Goal: Task Accomplishment & Management: Use online tool/utility

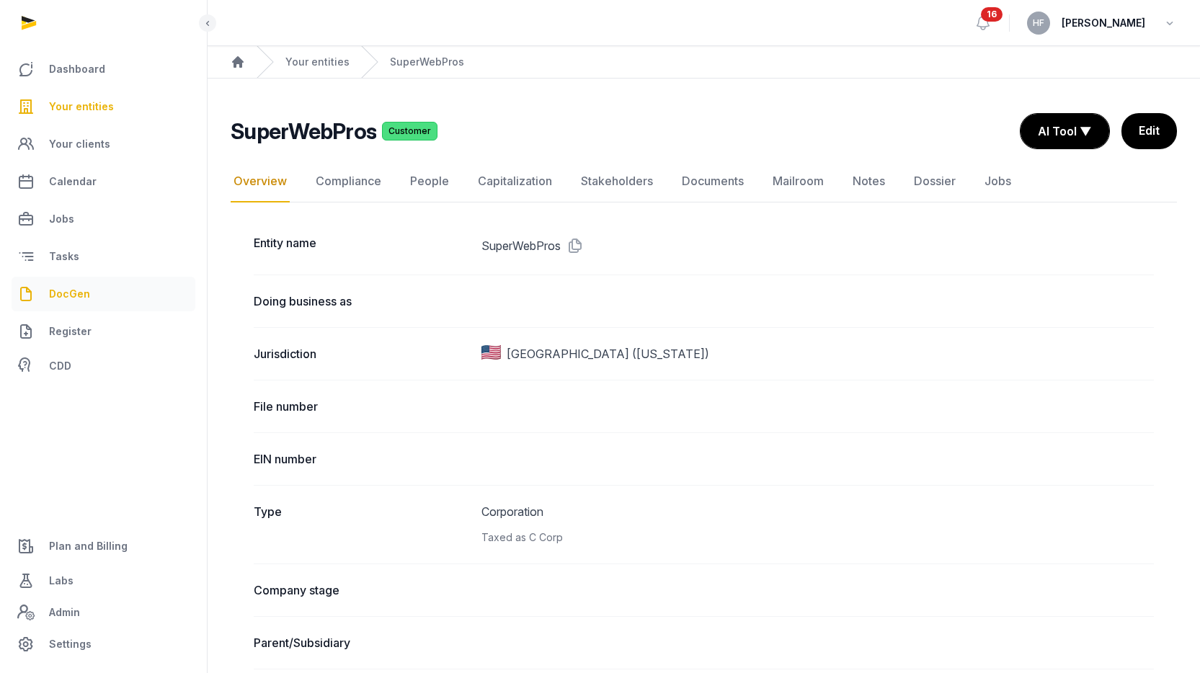
click at [87, 304] on link "DocGen" at bounding box center [104, 294] width 184 height 35
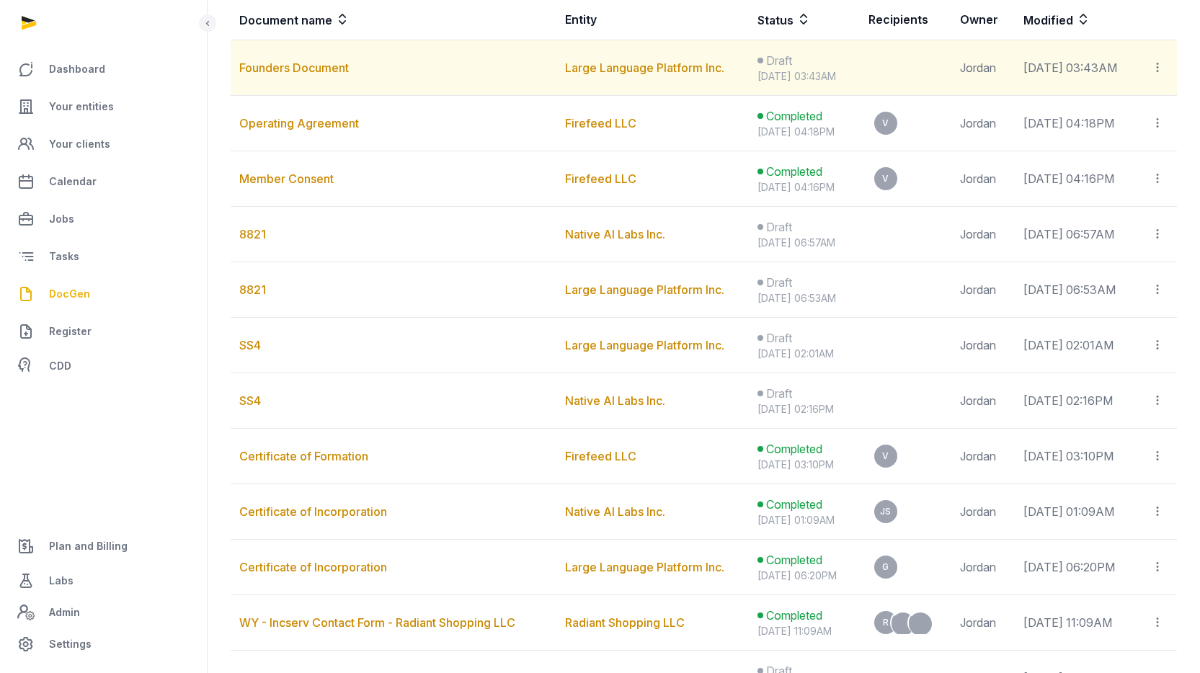
scroll to position [205, 0]
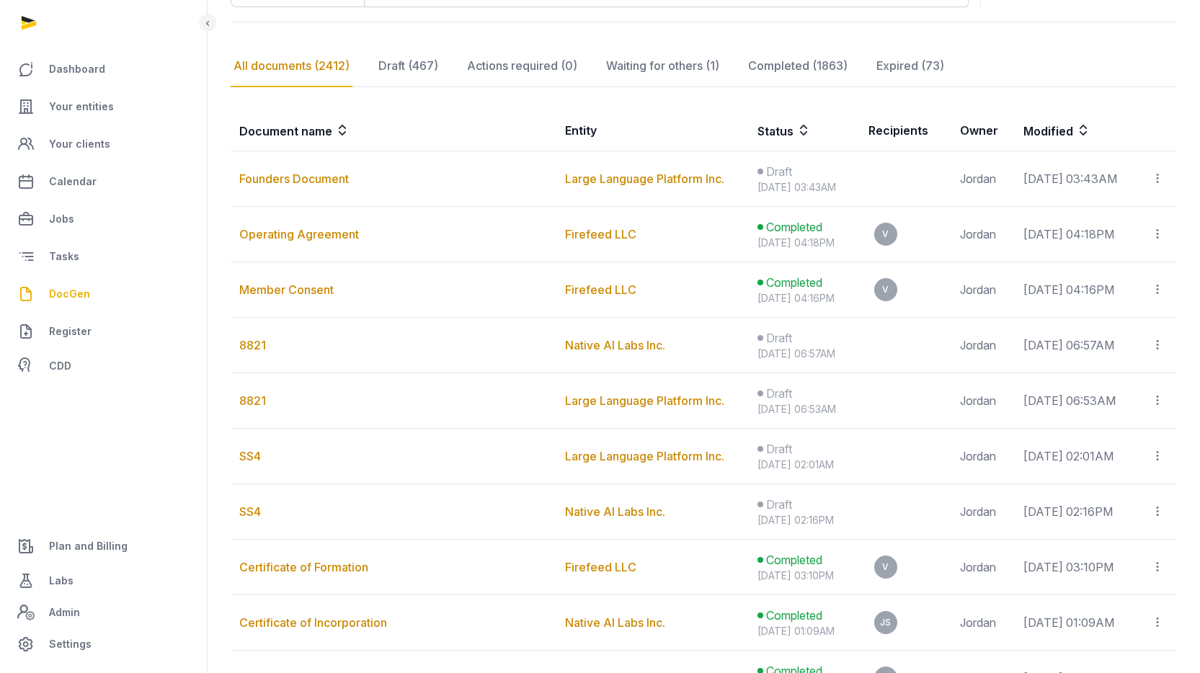
click at [797, 128] on icon at bounding box center [804, 130] width 14 height 17
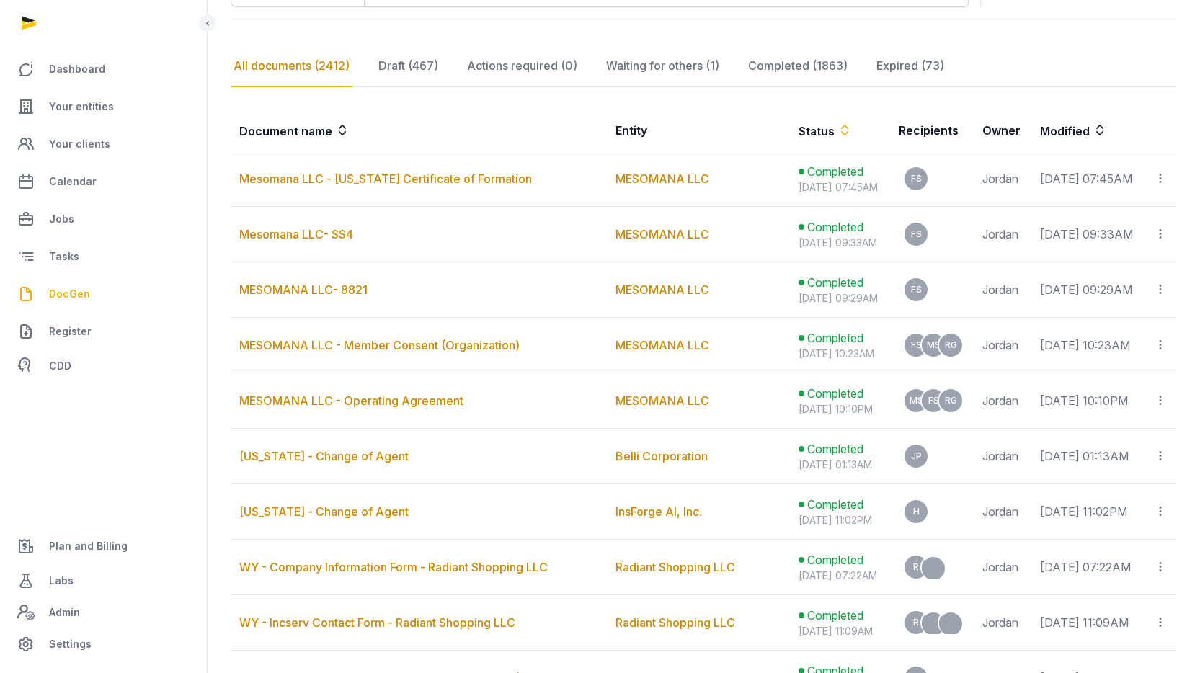
click at [790, 128] on th "Status" at bounding box center [840, 130] width 100 height 41
click at [838, 134] on icon at bounding box center [845, 130] width 14 height 17
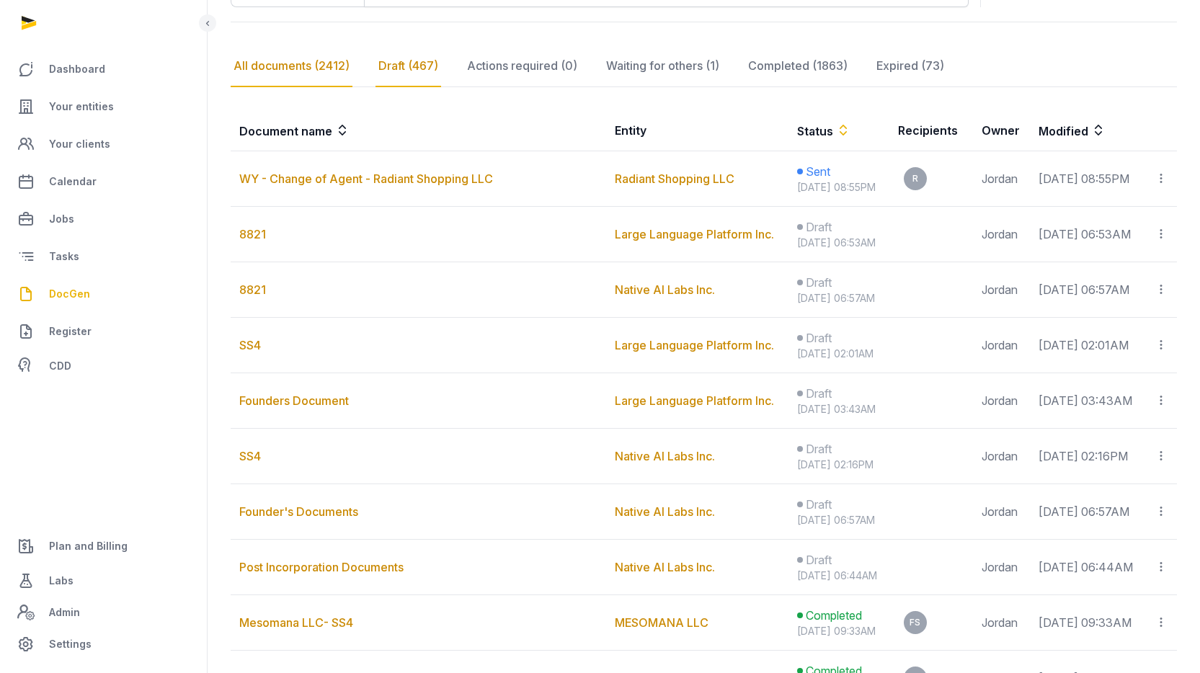
click at [415, 59] on div "Draft (467)" at bounding box center [409, 66] width 66 height 42
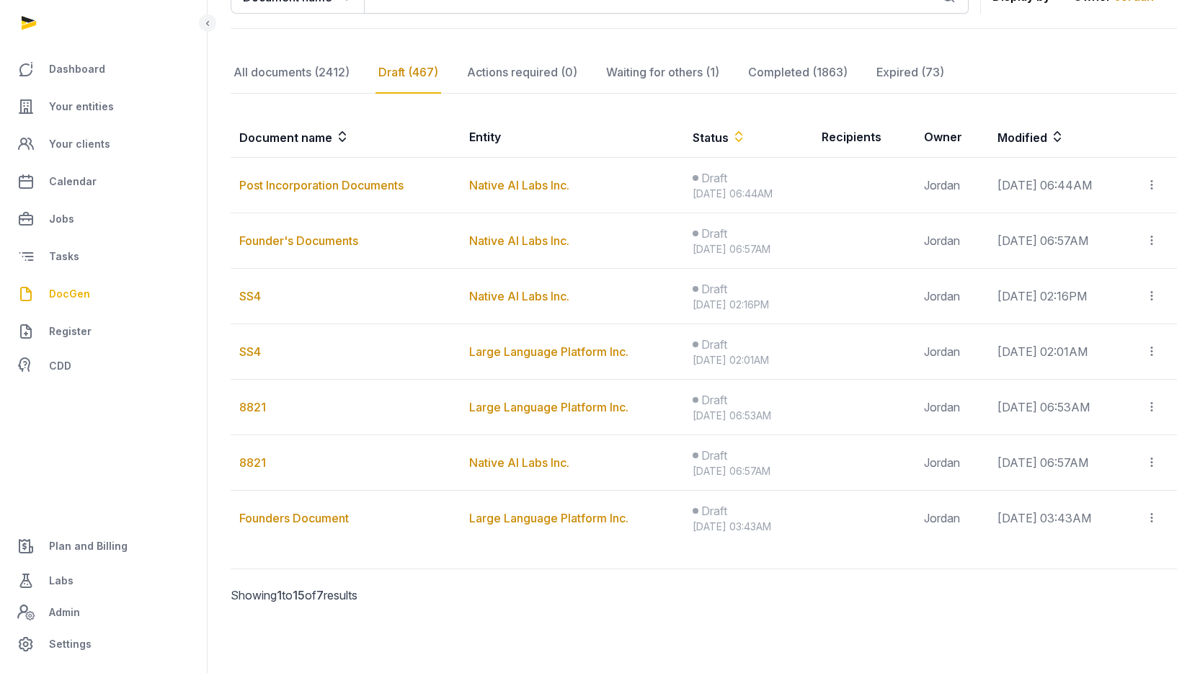
scroll to position [0, 0]
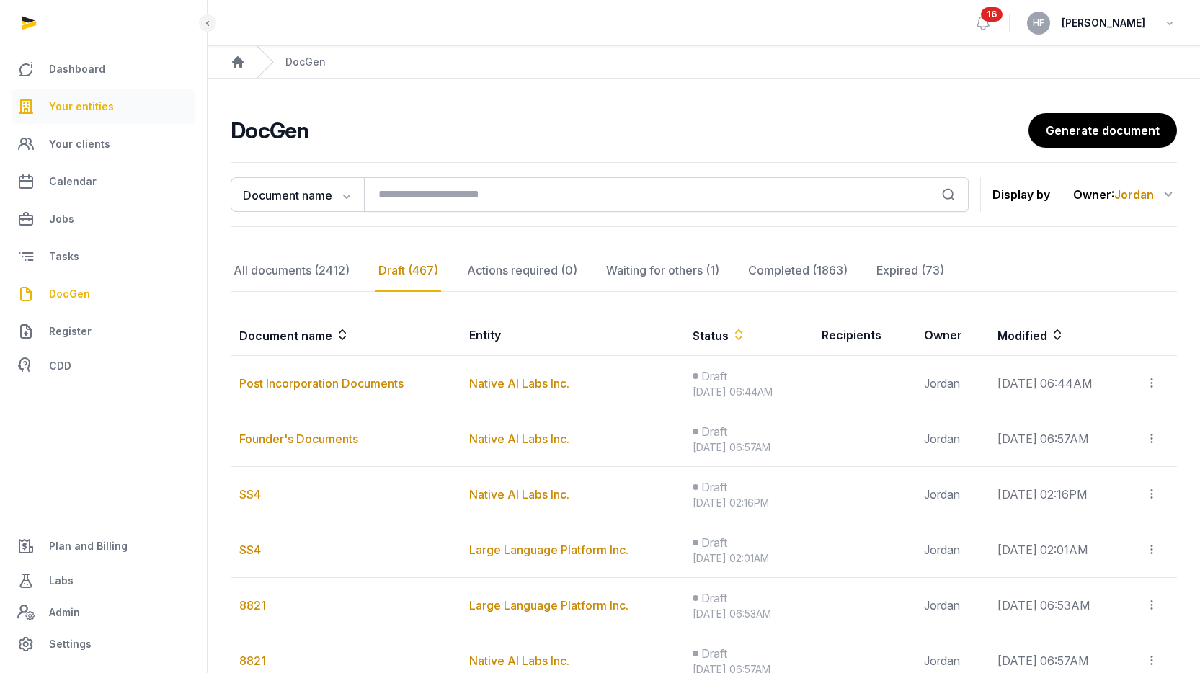
click at [95, 106] on span "Your entities" at bounding box center [81, 106] width 65 height 17
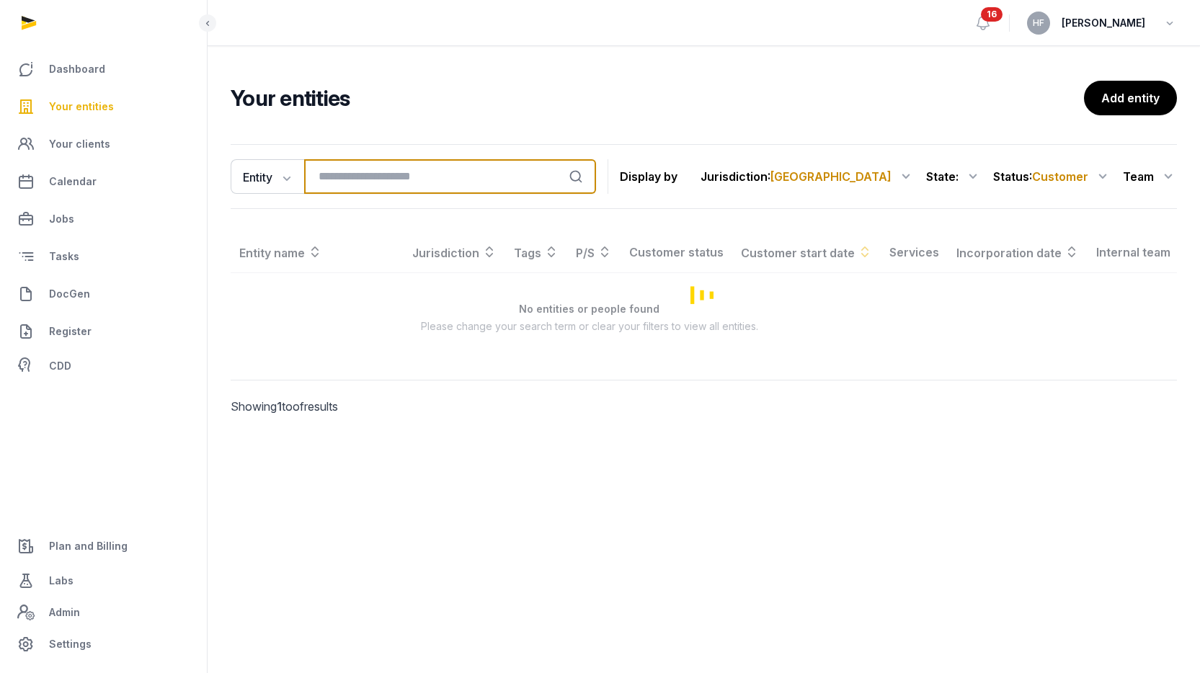
click at [405, 180] on input "search" at bounding box center [450, 176] width 292 height 35
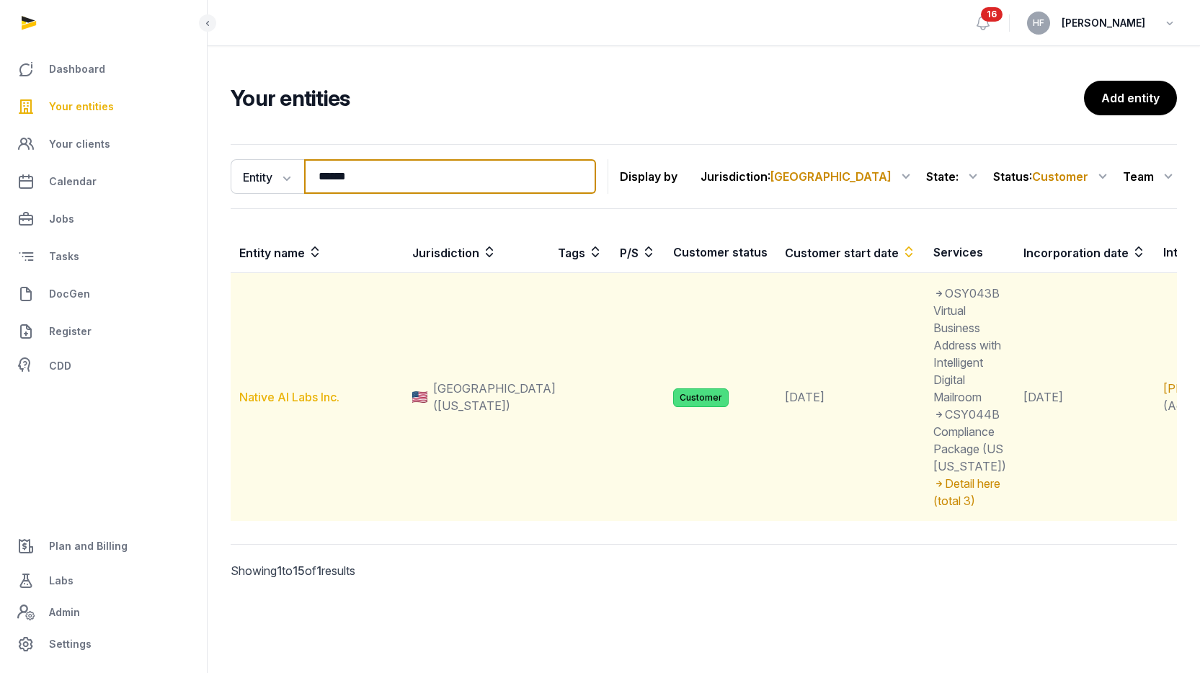
type input "******"
click at [319, 404] on link "Native AI Labs Inc." at bounding box center [289, 397] width 100 height 14
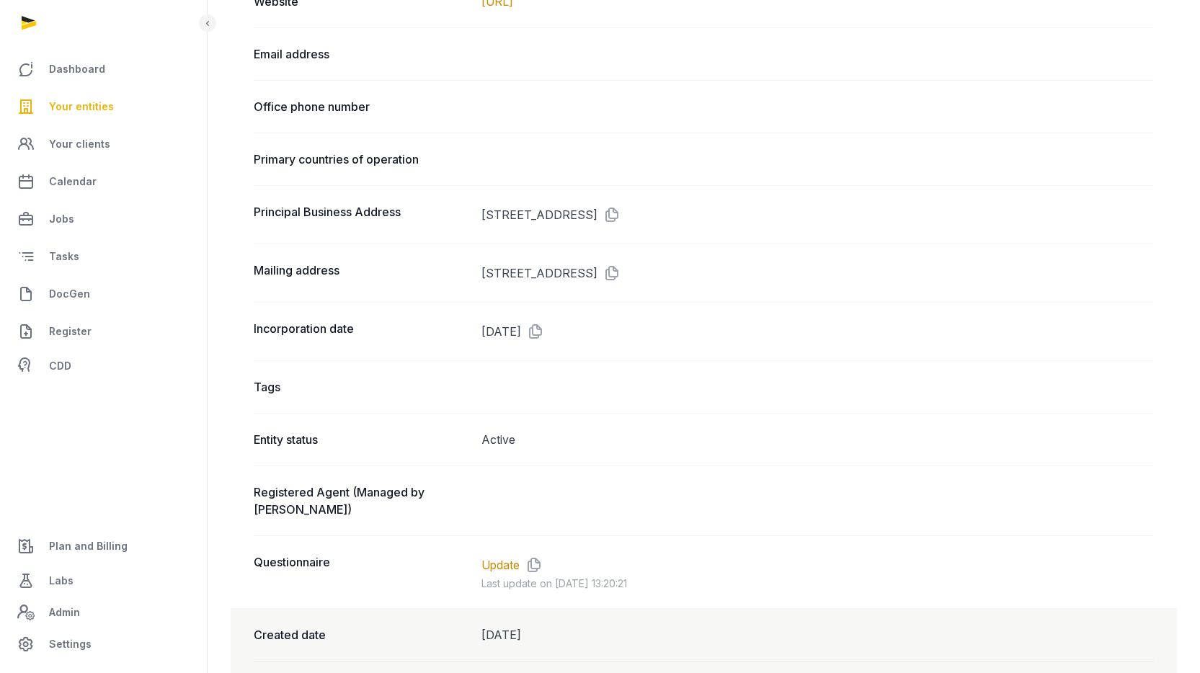
scroll to position [779, 0]
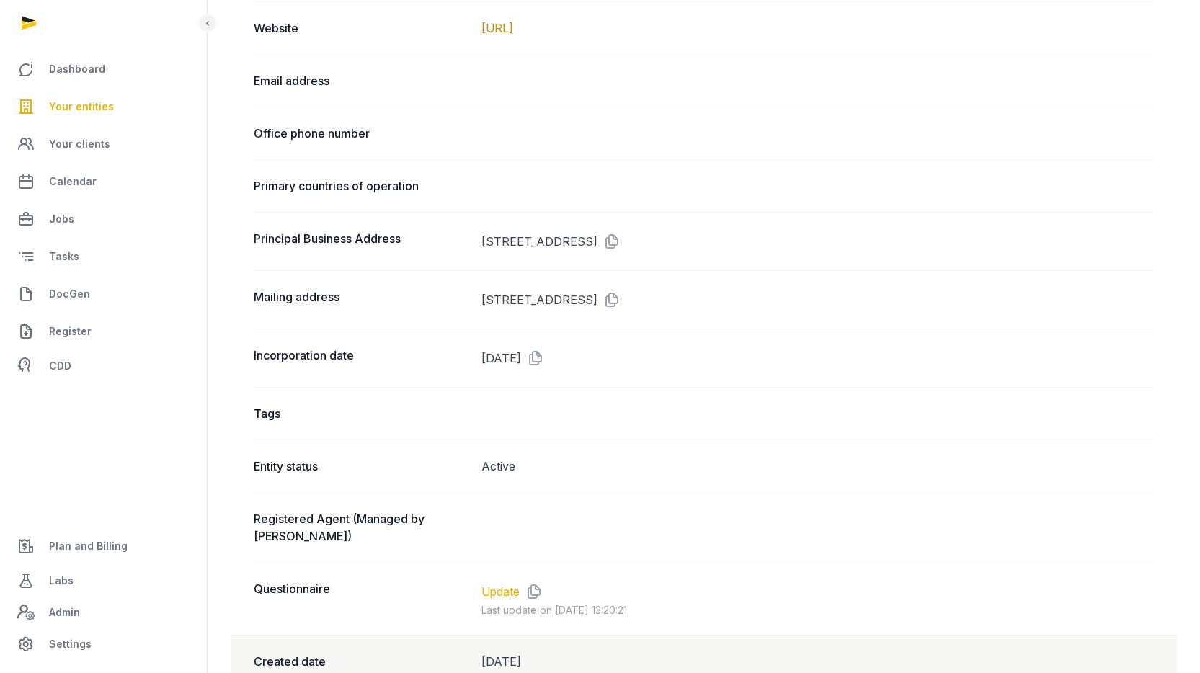
click at [513, 583] on link "Update" at bounding box center [501, 591] width 38 height 17
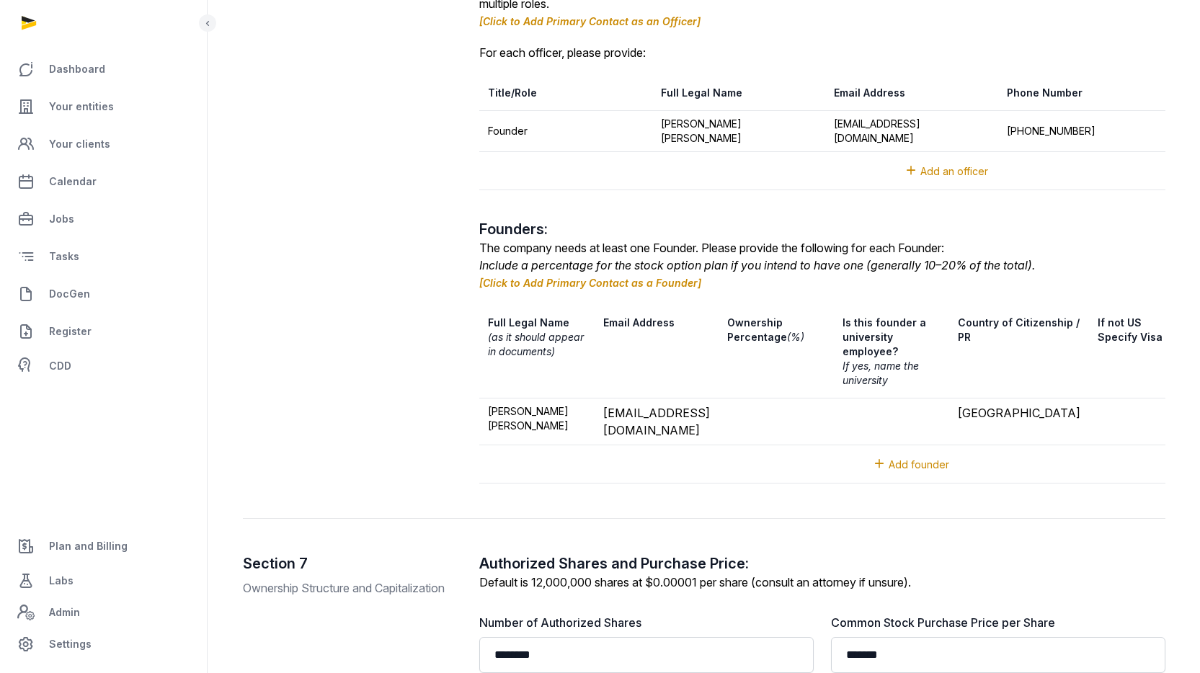
scroll to position [2130, 0]
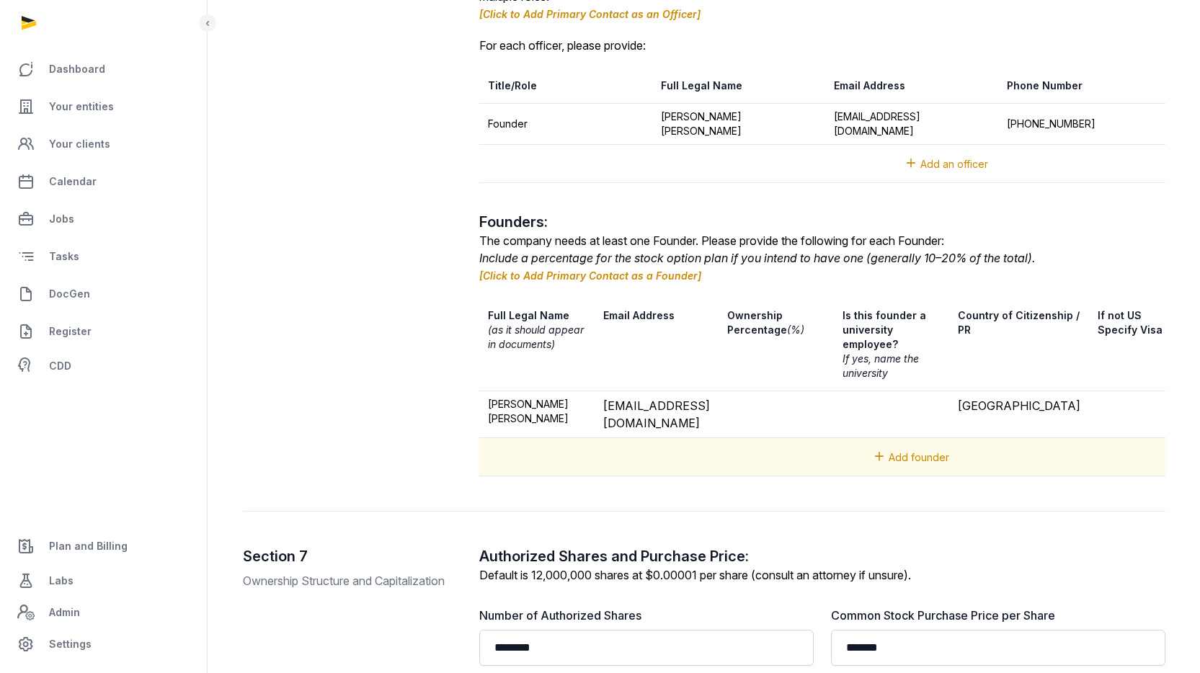
click at [913, 464] on span "Add founder" at bounding box center [919, 457] width 61 height 12
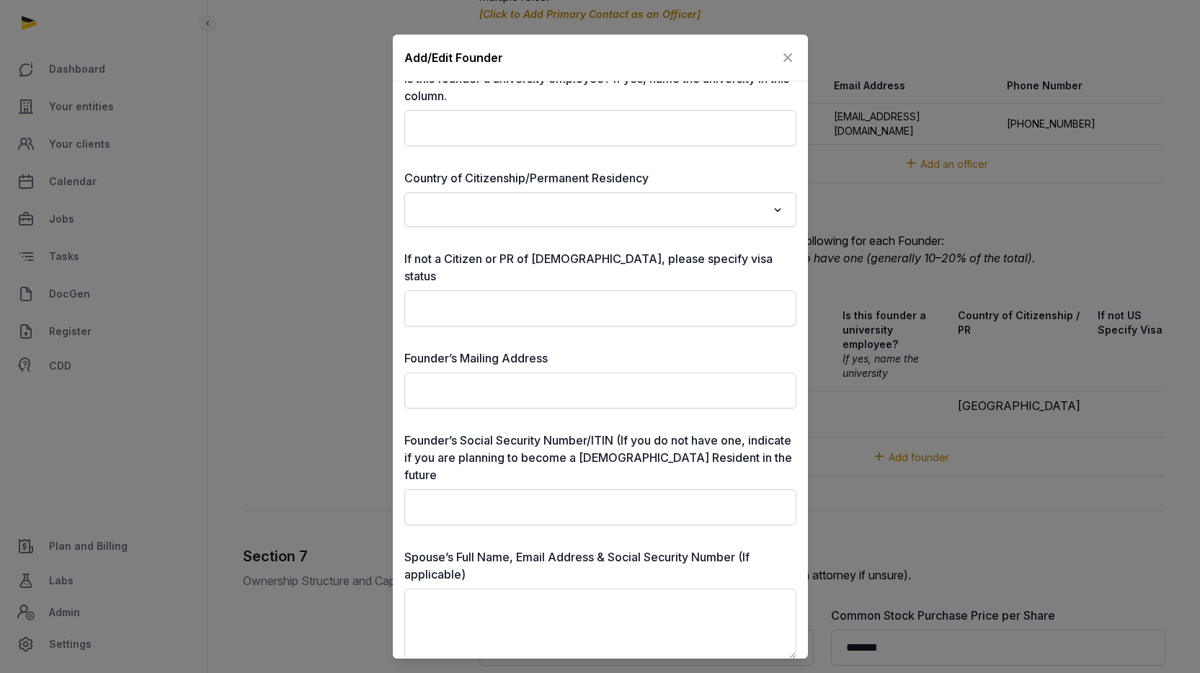
scroll to position [305, 0]
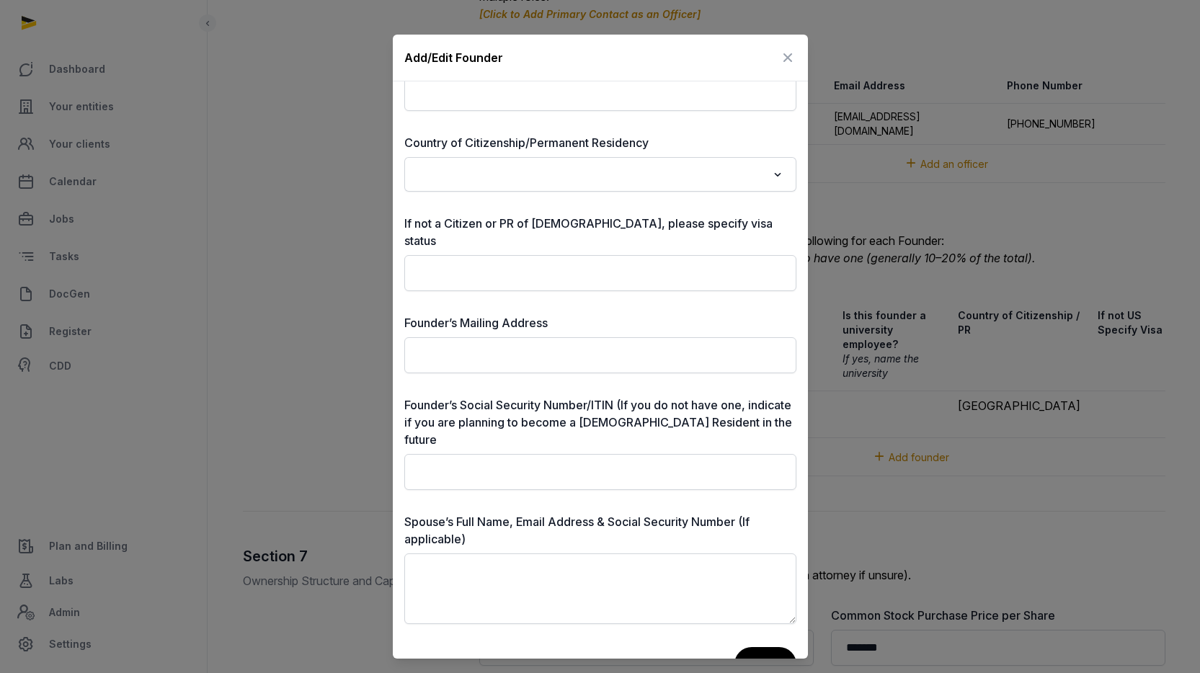
click at [784, 56] on icon at bounding box center [787, 57] width 17 height 23
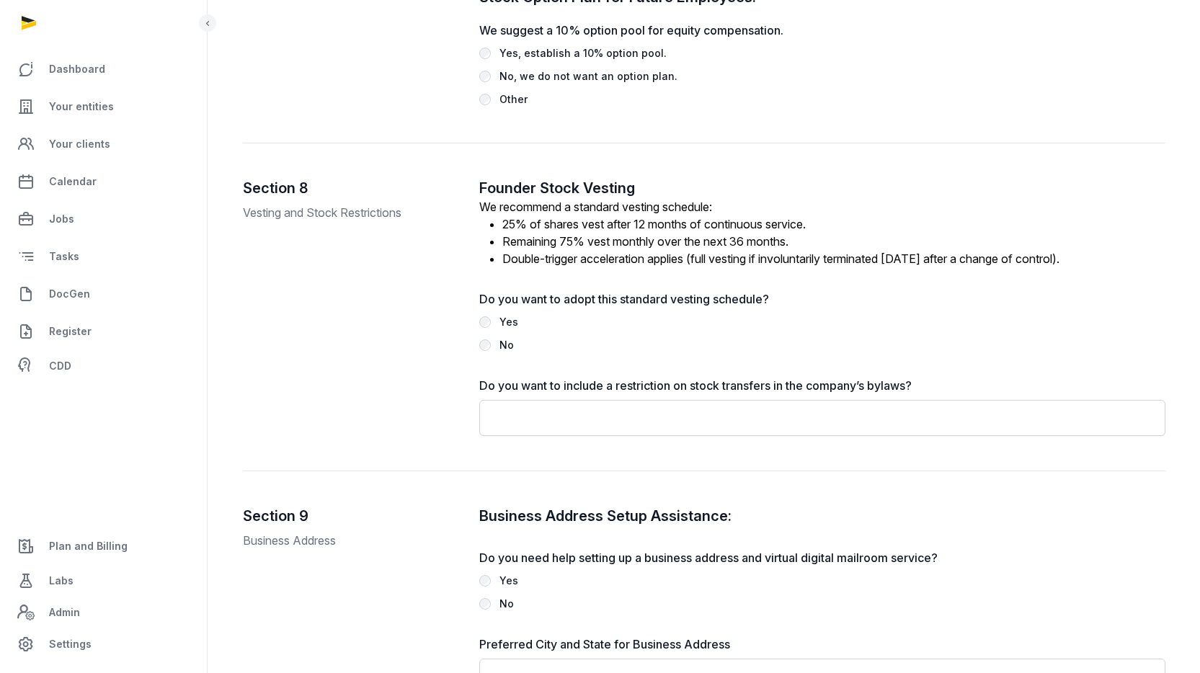
scroll to position [2837, 0]
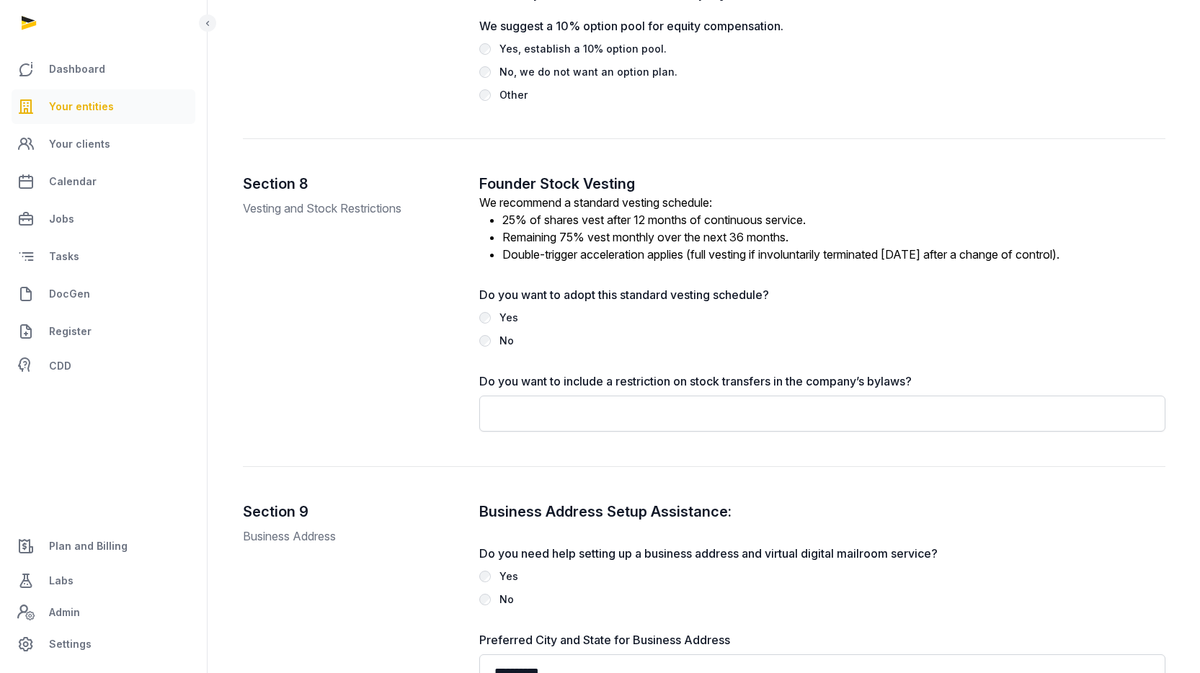
click at [87, 108] on span "Your entities" at bounding box center [81, 106] width 65 height 17
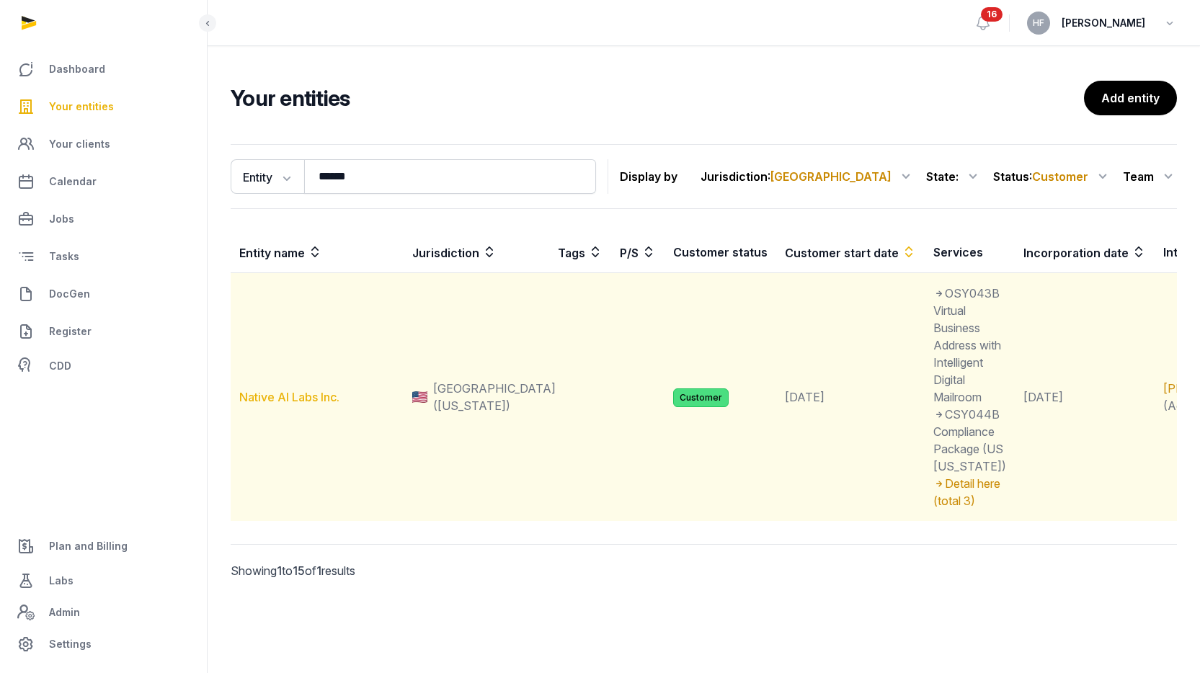
click at [312, 404] on link "Native AI Labs Inc." at bounding box center [289, 397] width 100 height 14
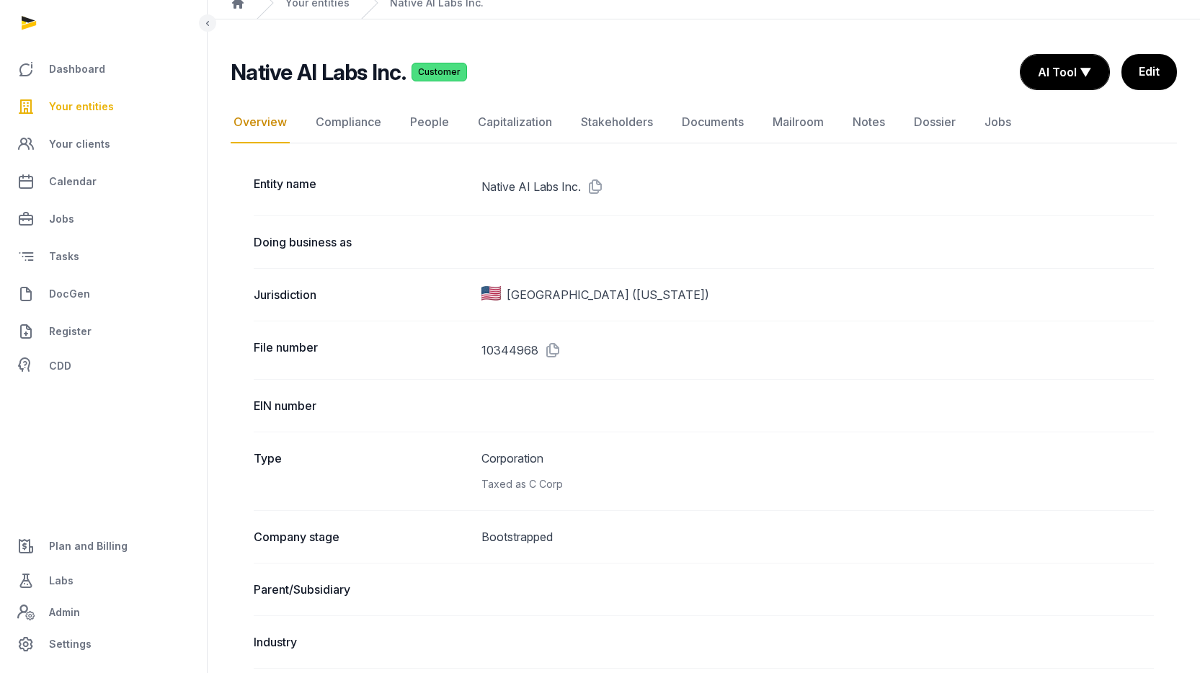
scroll to position [13, 0]
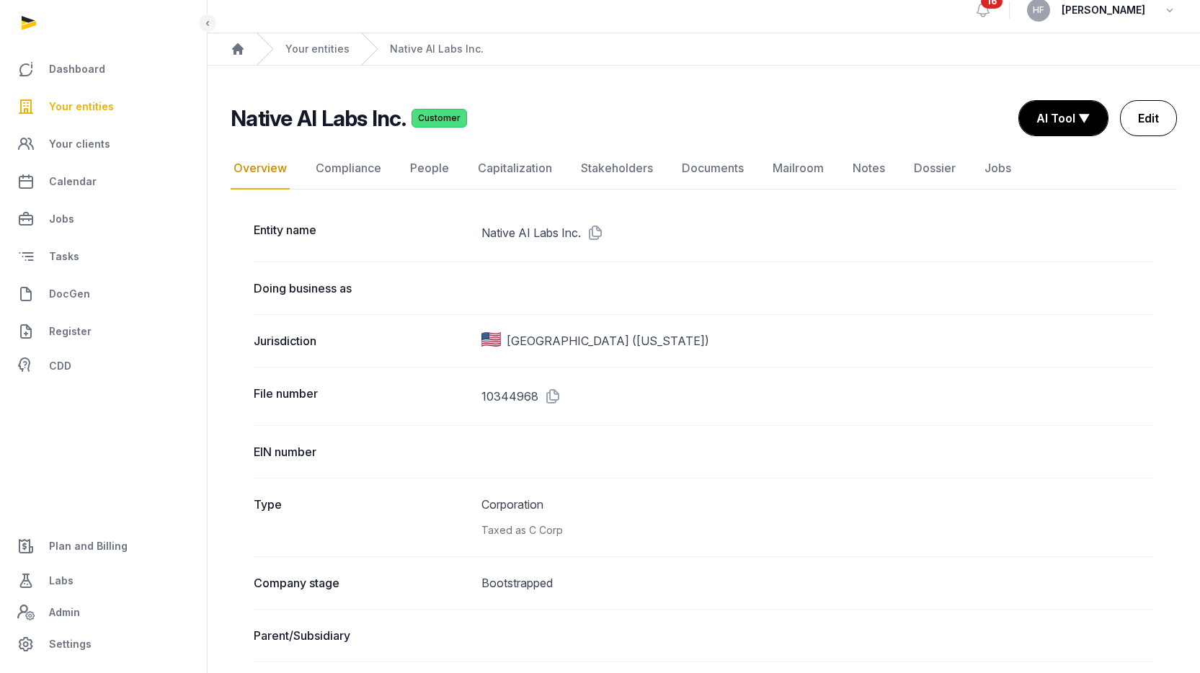
click at [1154, 125] on link "Edit" at bounding box center [1148, 118] width 57 height 36
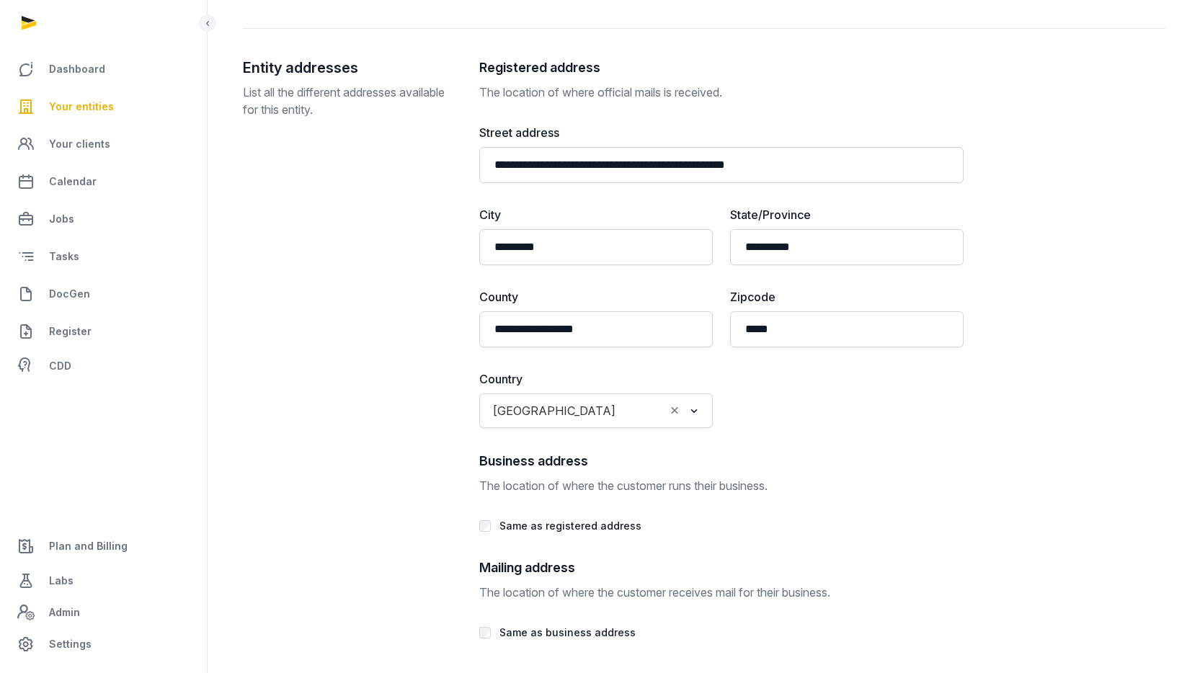
scroll to position [2678, 0]
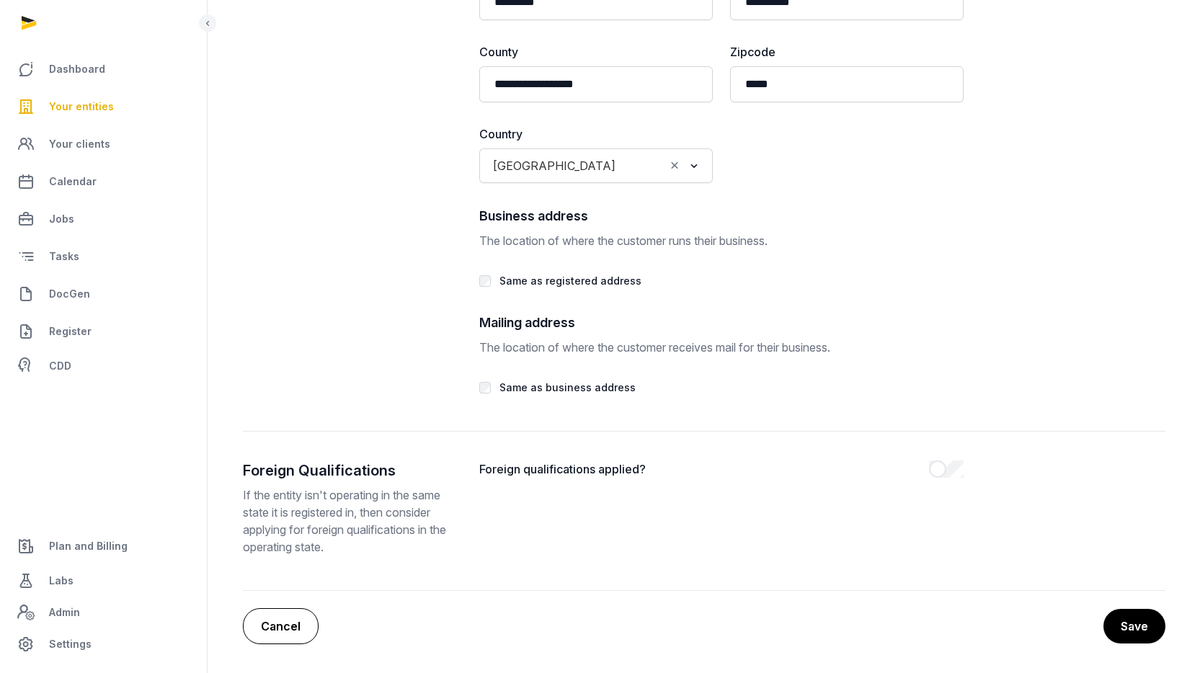
click at [279, 637] on link "Cancel" at bounding box center [281, 626] width 76 height 36
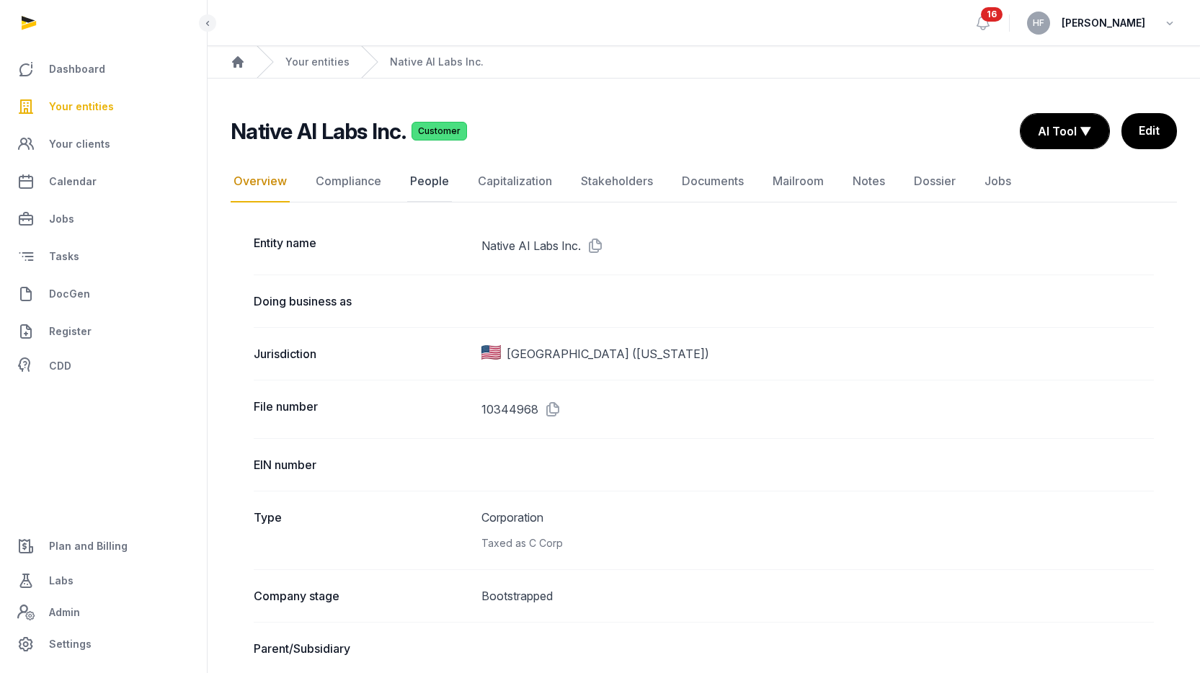
click at [431, 176] on link "People" at bounding box center [429, 182] width 45 height 42
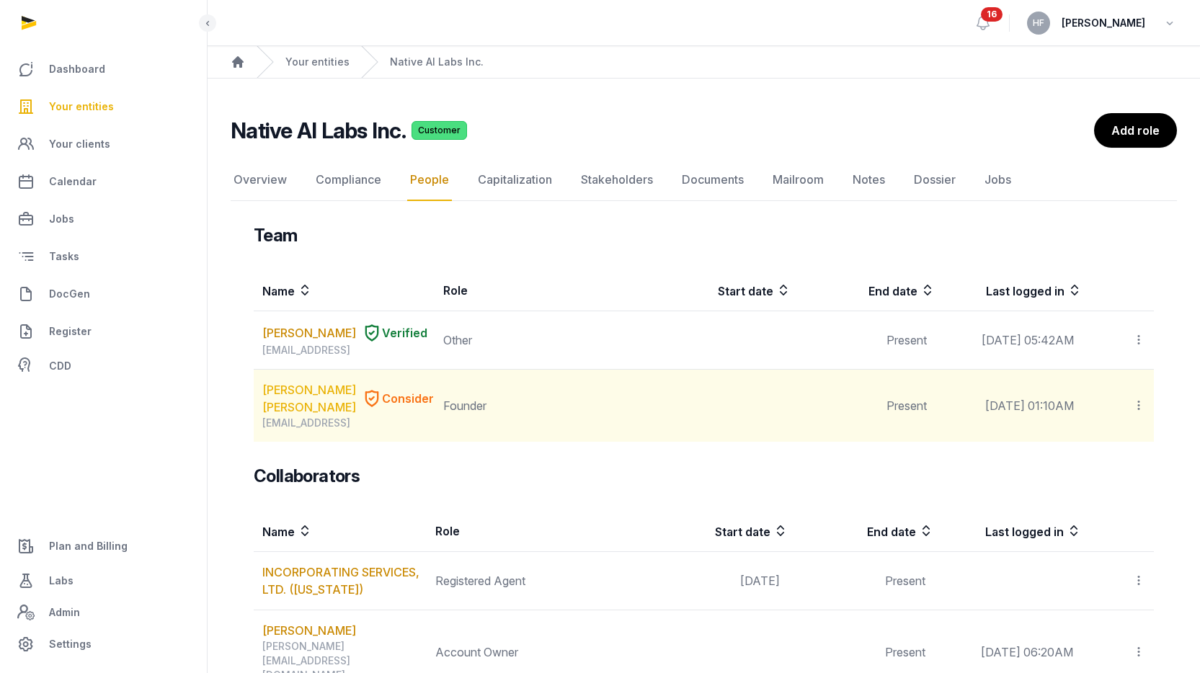
click at [304, 392] on link "[PERSON_NAME] [PERSON_NAME]" at bounding box center [309, 398] width 94 height 35
click at [1140, 408] on icon at bounding box center [1139, 405] width 13 height 15
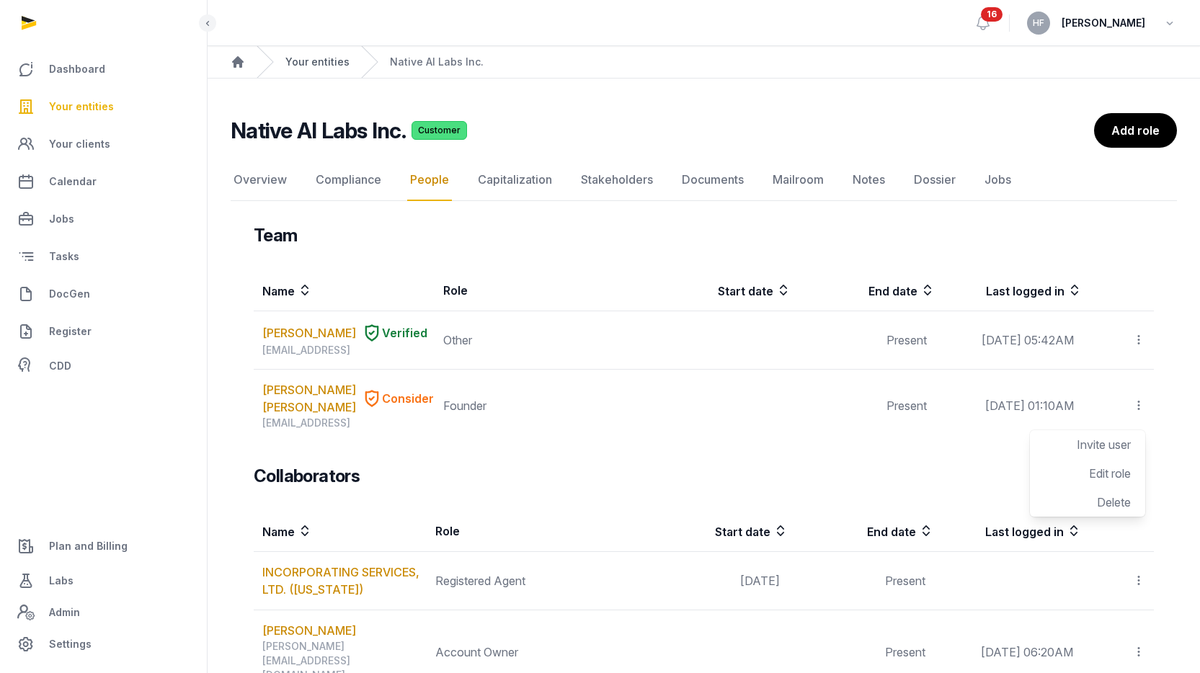
click at [323, 64] on link "Your entities" at bounding box center [317, 62] width 64 height 14
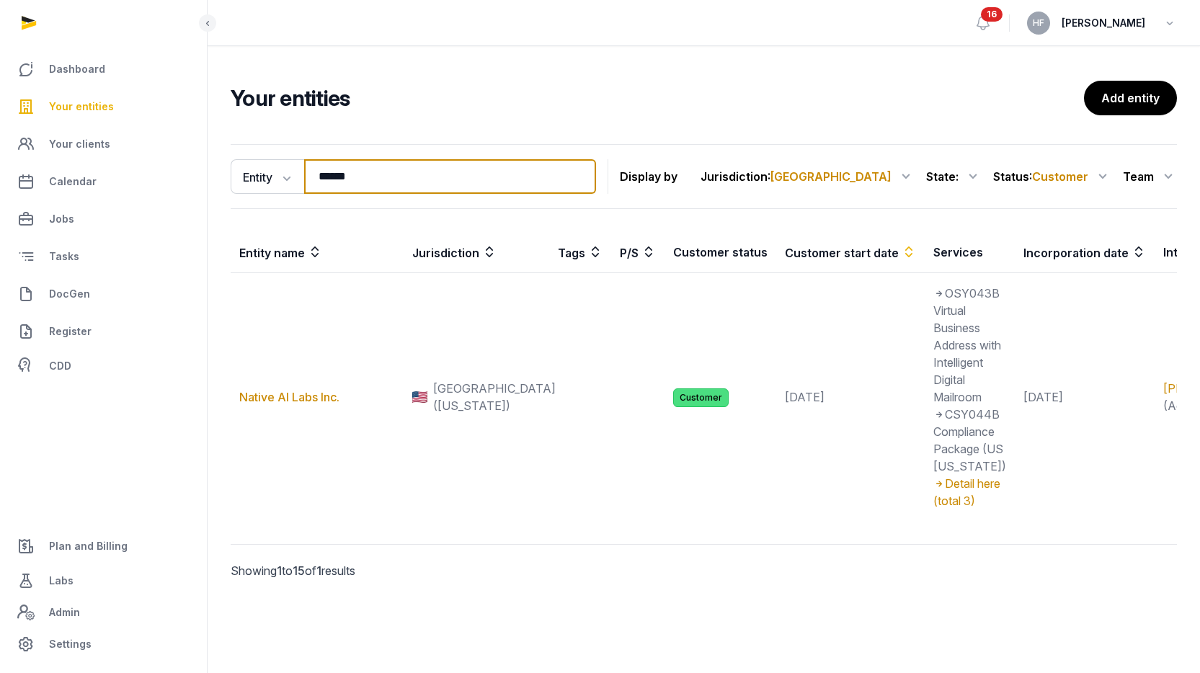
drag, startPoint x: 381, startPoint y: 190, endPoint x: 200, endPoint y: 172, distance: 182.6
click at [207, 172] on div "Dashboard Your entities Your clients Calendar Jobs Tasks DocGen Register CDD Pl…" at bounding box center [600, 336] width 1200 height 673
type input "*"
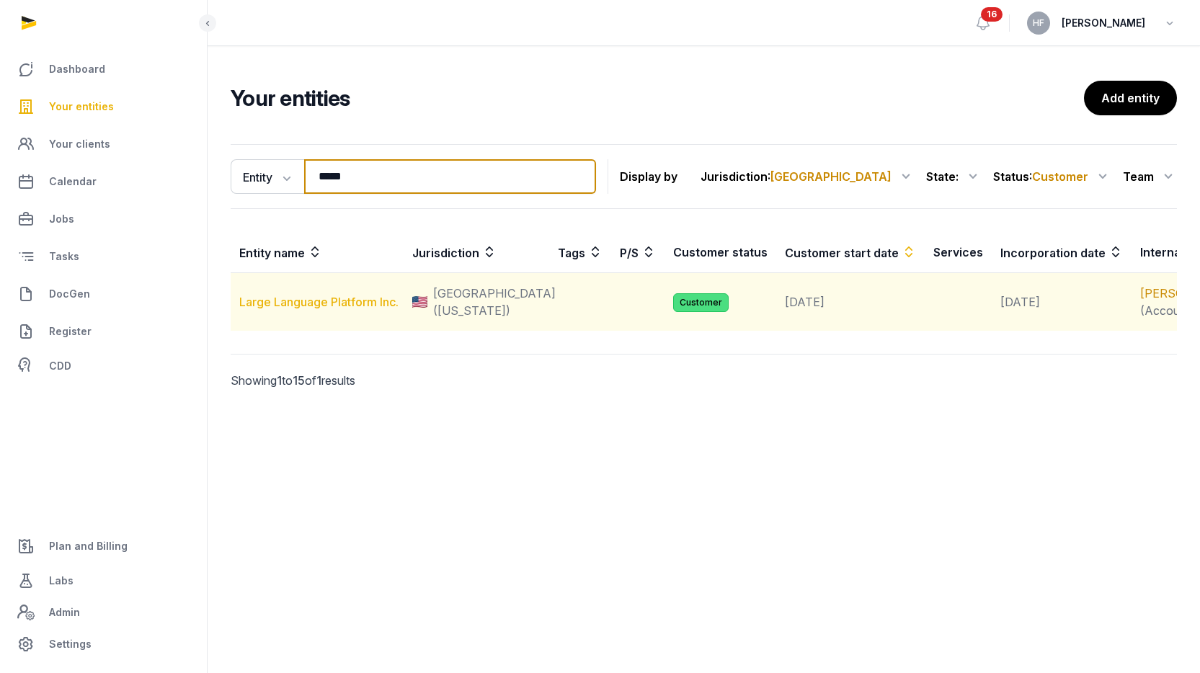
type input "*****"
click at [320, 309] on link "Large Language Platform Inc." at bounding box center [318, 302] width 159 height 14
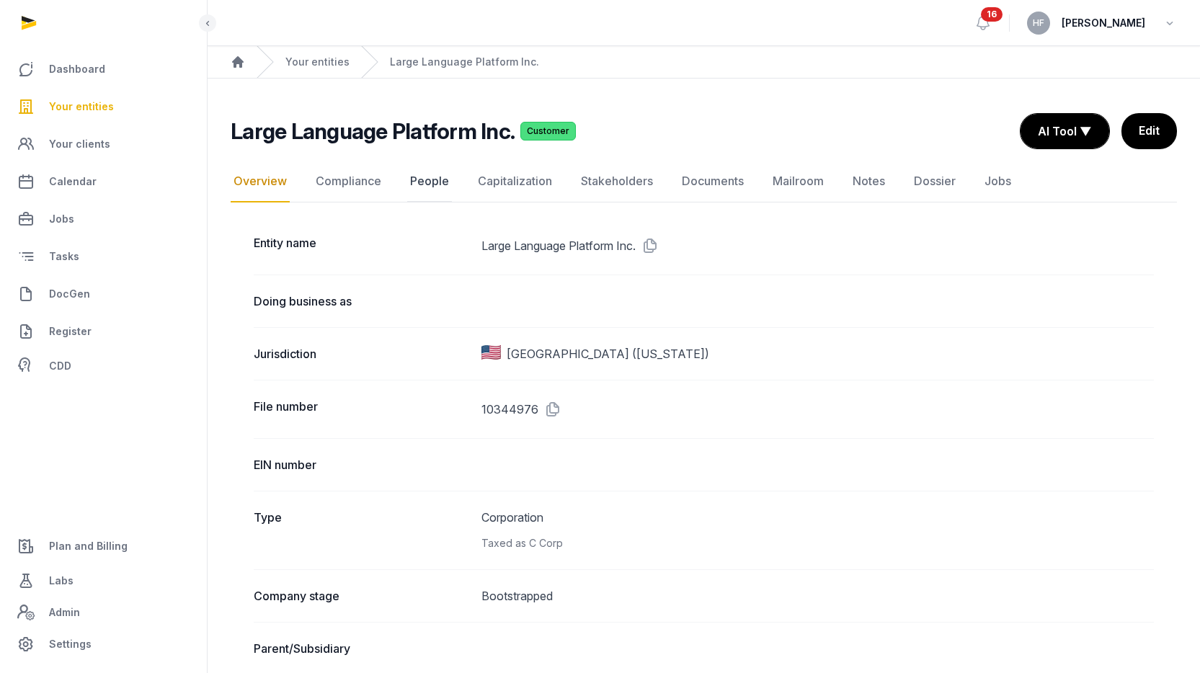
click at [425, 182] on link "People" at bounding box center [429, 182] width 45 height 42
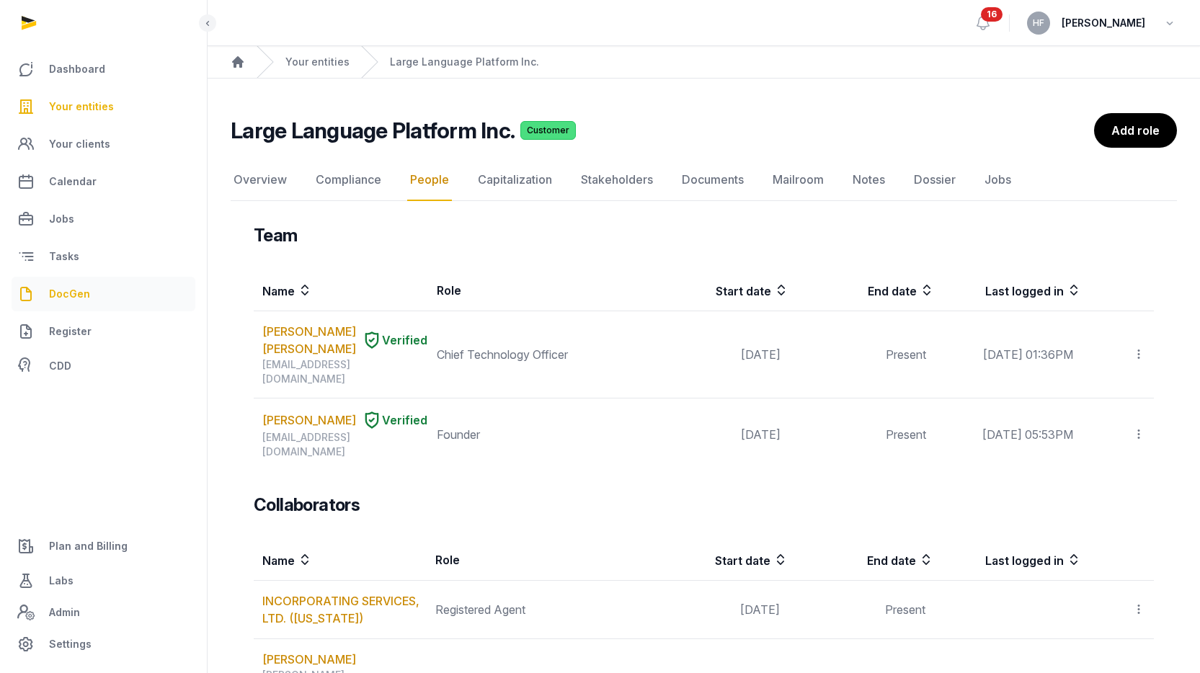
click at [100, 291] on link "DocGen" at bounding box center [104, 294] width 184 height 35
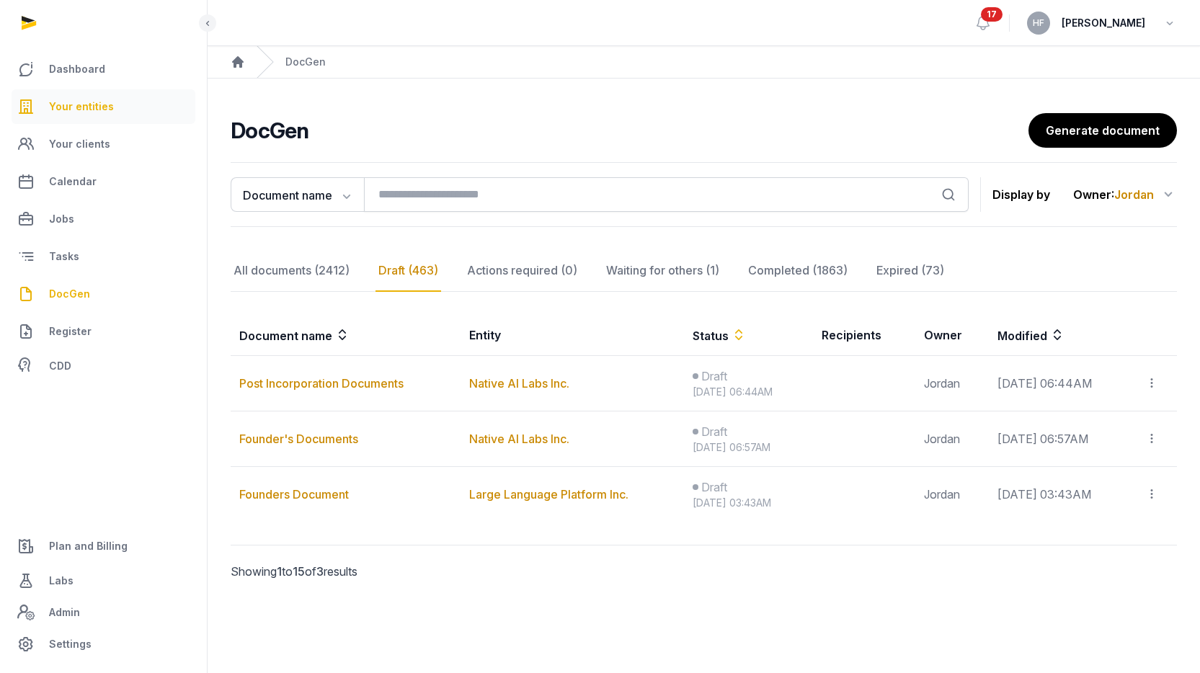
click at [68, 110] on span "Your entities" at bounding box center [81, 106] width 65 height 17
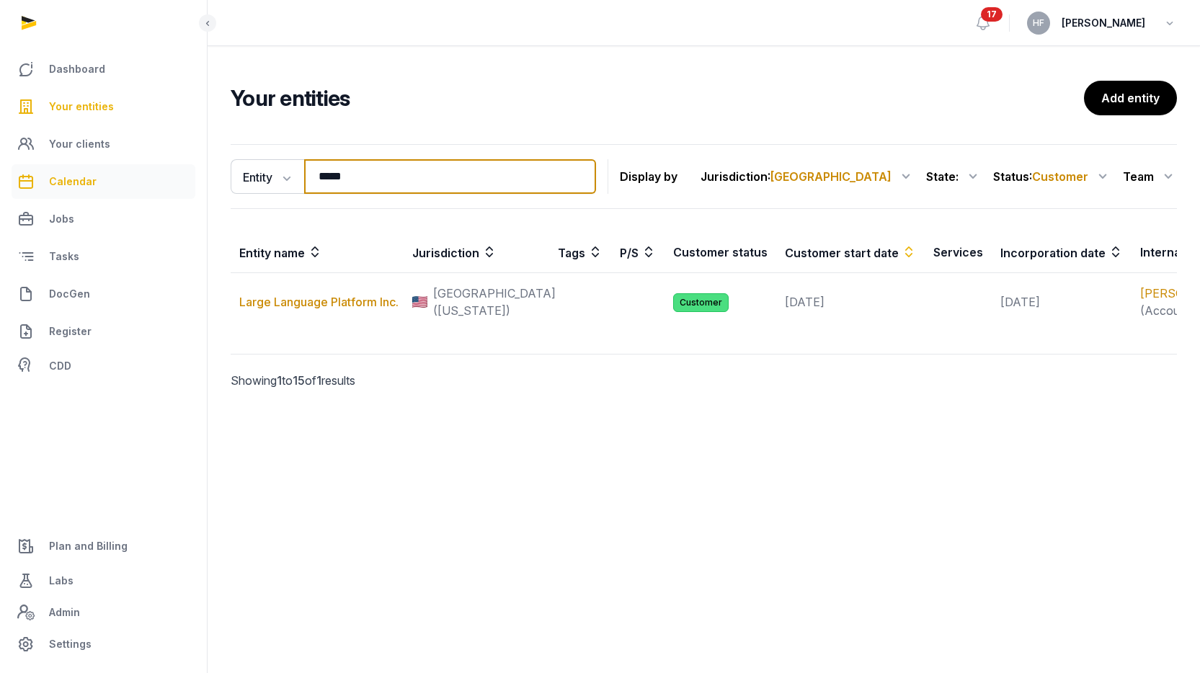
drag, startPoint x: 358, startPoint y: 181, endPoint x: 159, endPoint y: 181, distance: 199.0
click at [162, 181] on div "Dashboard Your entities Your clients Calendar Jobs Tasks DocGen Register CDD Pl…" at bounding box center [600, 336] width 1200 height 673
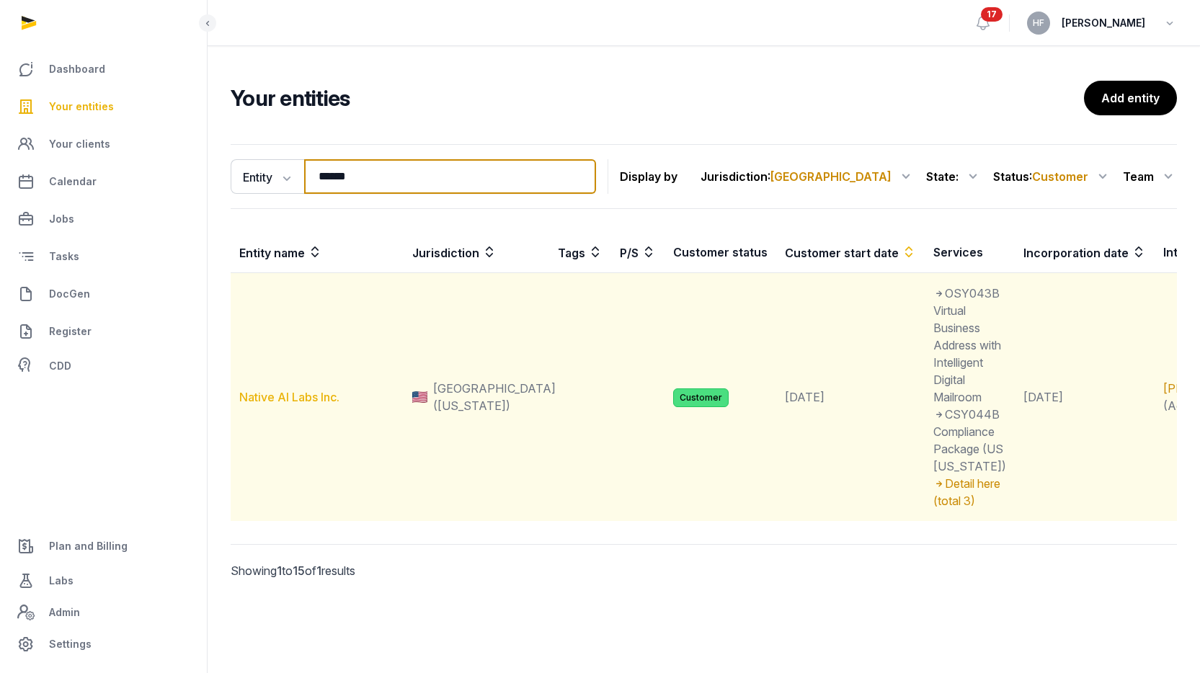
type input "******"
click at [278, 404] on link "Native AI Labs Inc." at bounding box center [289, 397] width 100 height 14
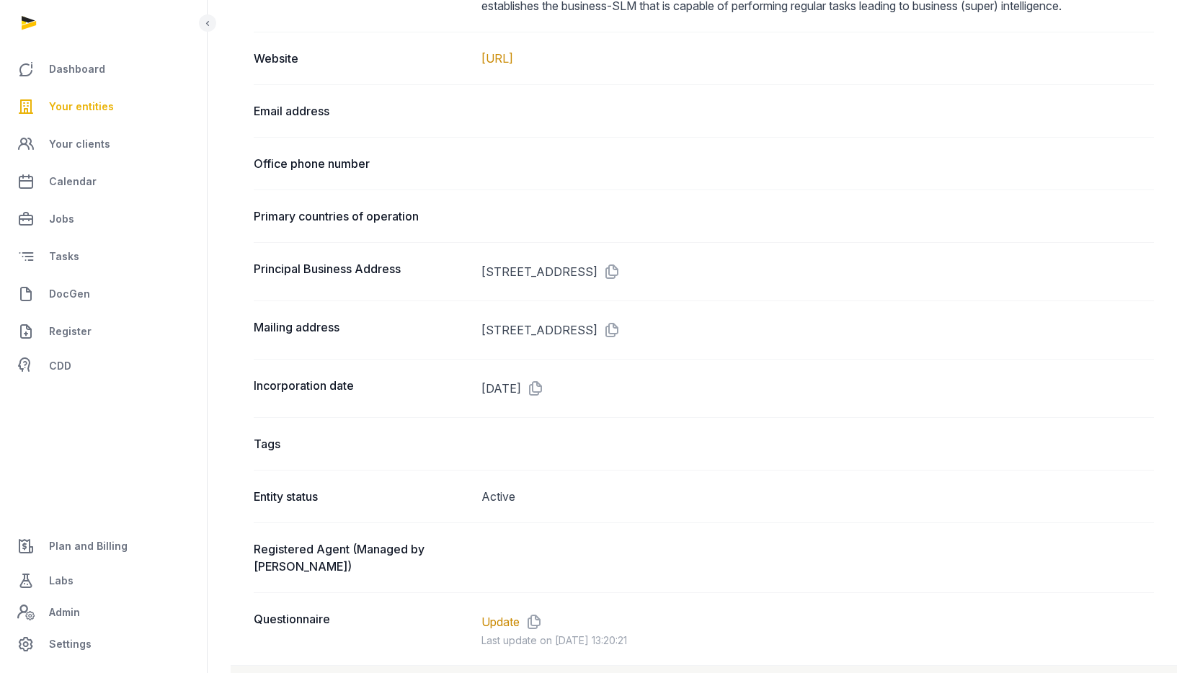
scroll to position [805, 0]
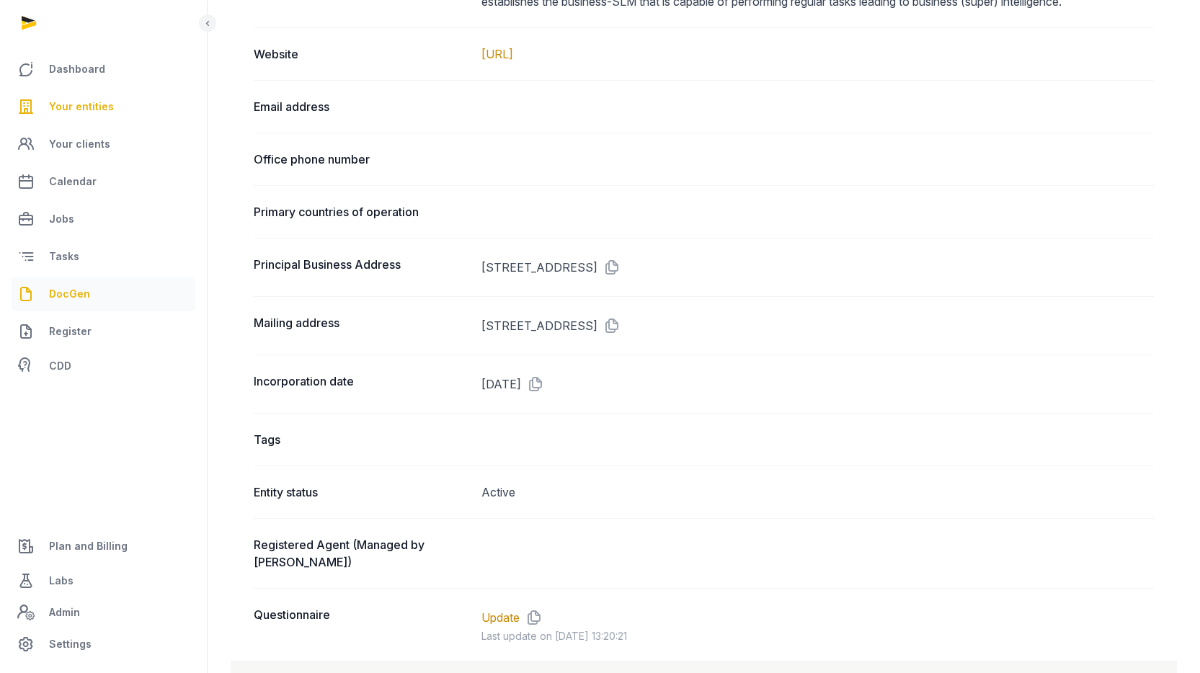
click at [64, 308] on link "DocGen" at bounding box center [104, 294] width 184 height 35
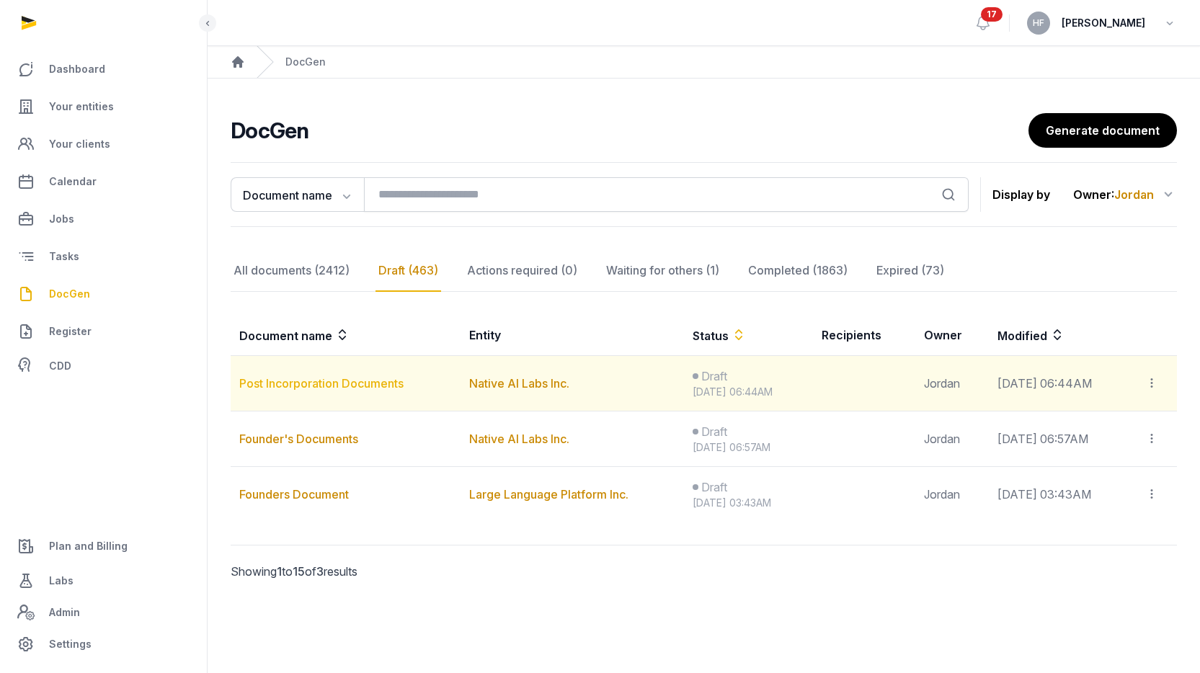
click at [366, 381] on link "Post Incorporation Documents" at bounding box center [321, 383] width 164 height 14
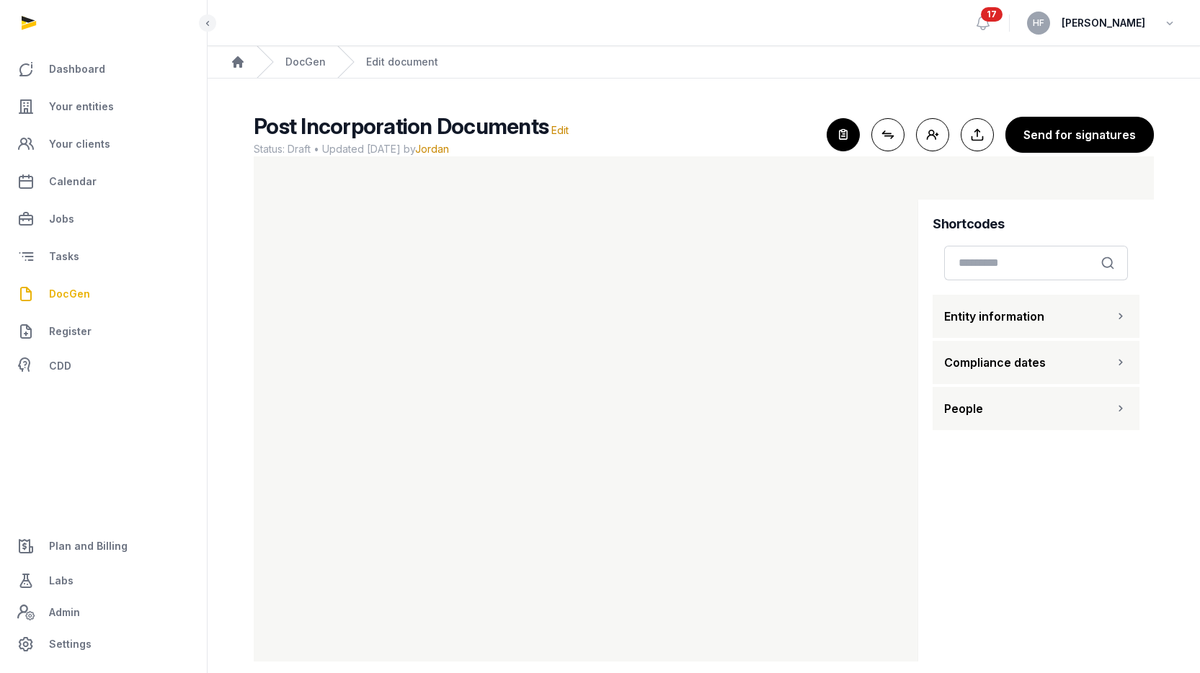
scroll to position [17, 0]
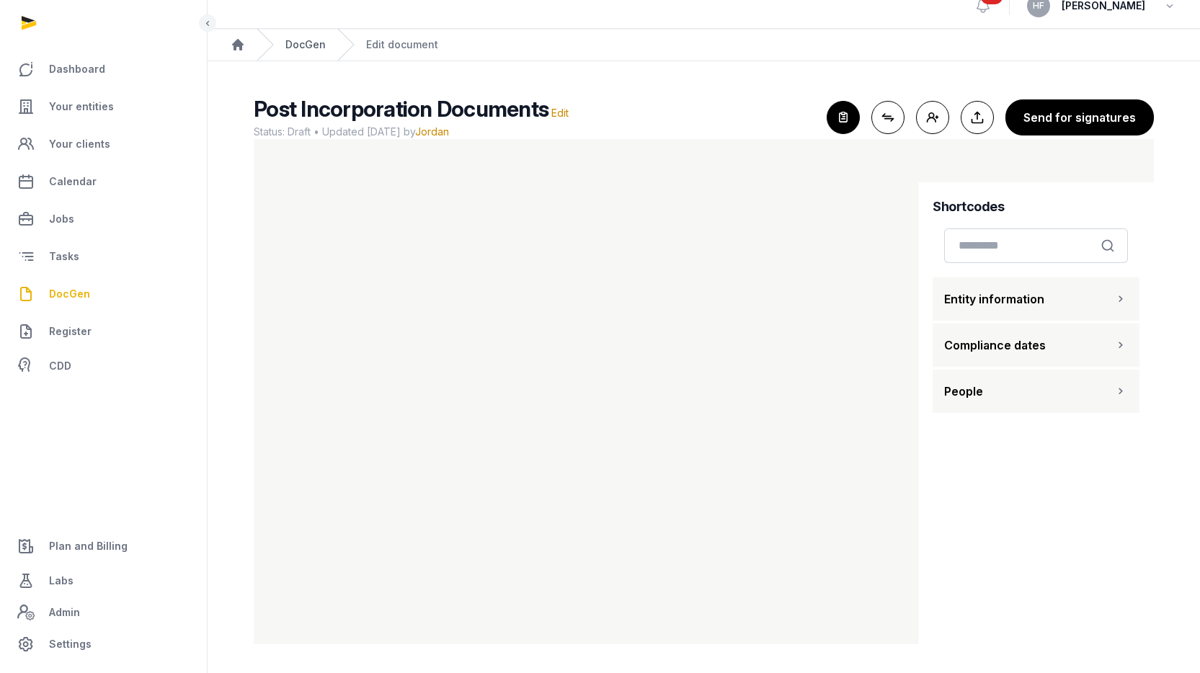
click at [298, 42] on link "DocGen" at bounding box center [305, 44] width 40 height 14
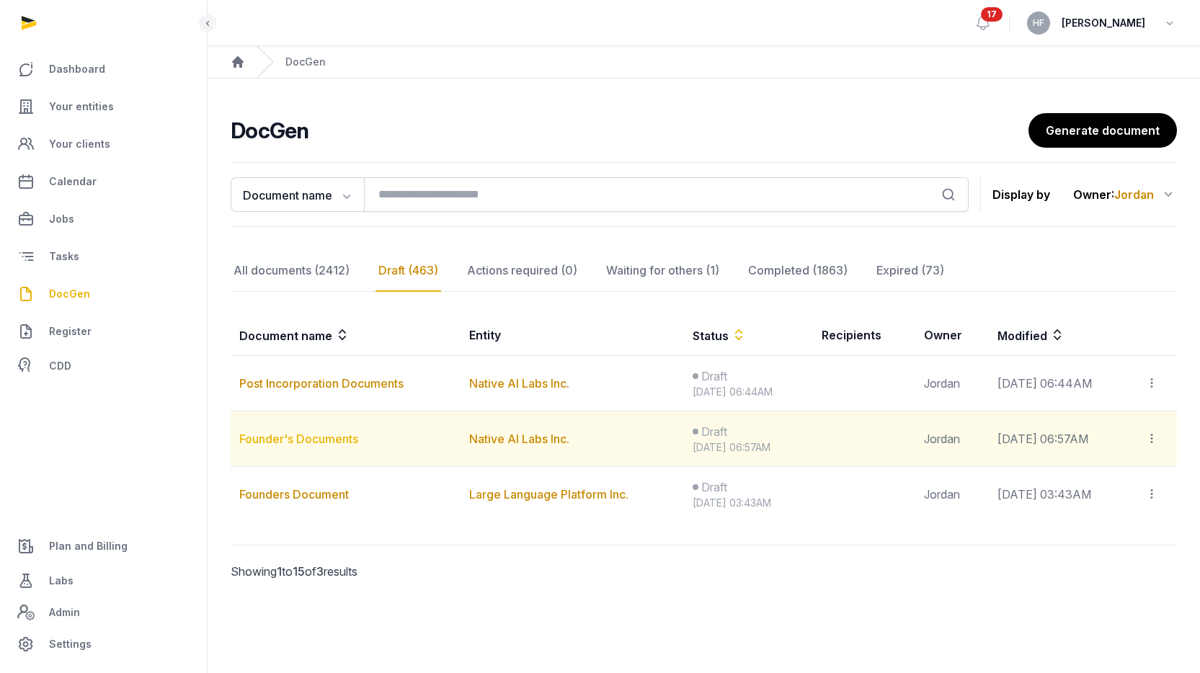
click at [342, 439] on link "Founder's Documents" at bounding box center [298, 439] width 119 height 14
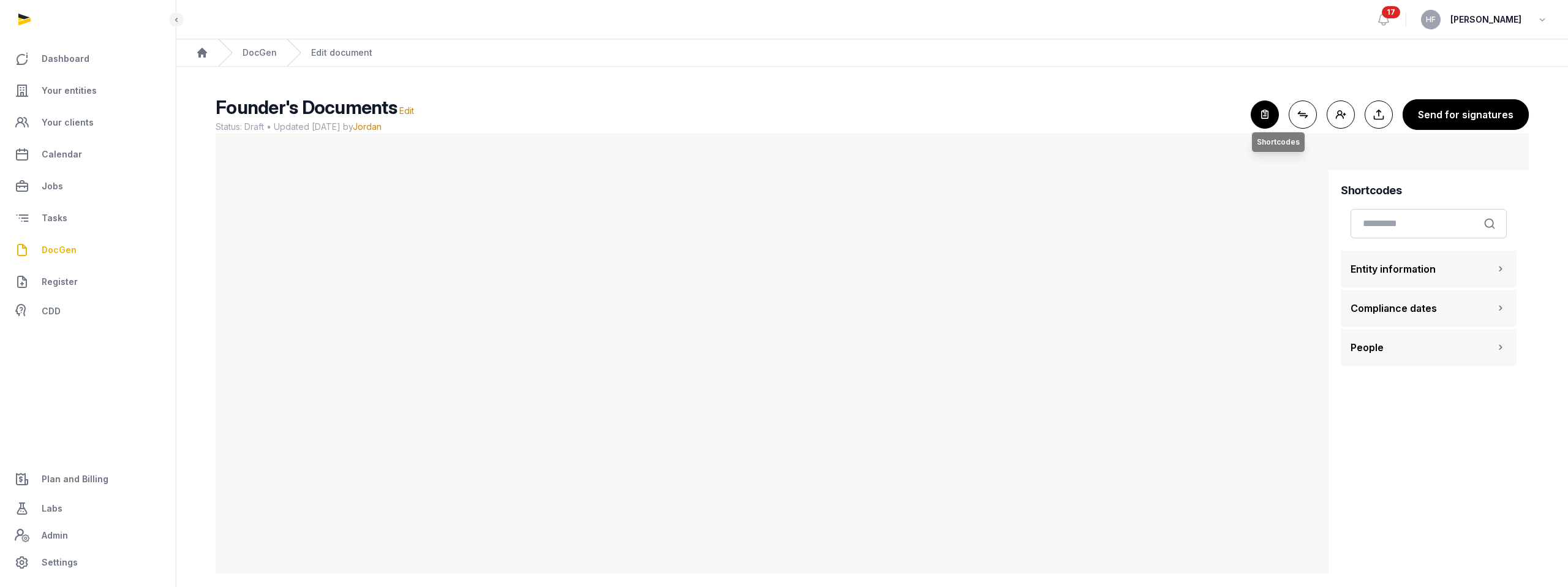
click at [1019, 119] on icon "button" at bounding box center [1265, 115] width 27 height 27
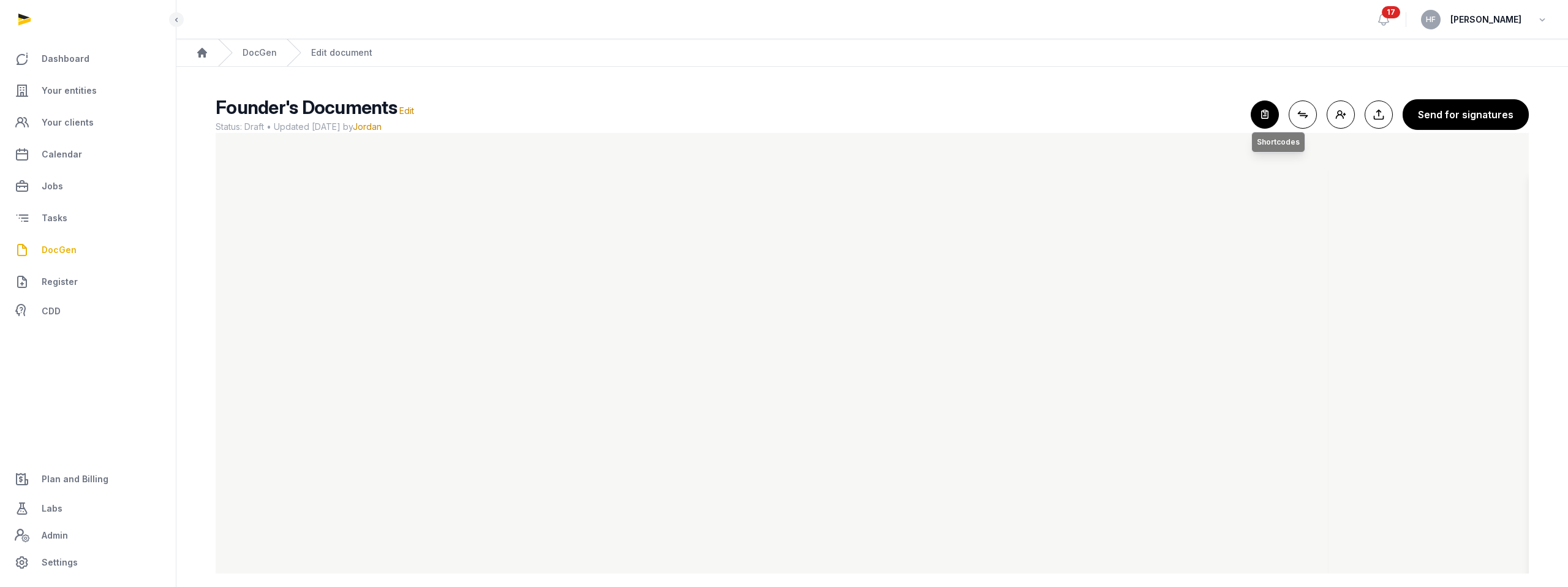
click at [1019, 119] on icon "button" at bounding box center [1265, 115] width 27 height 27
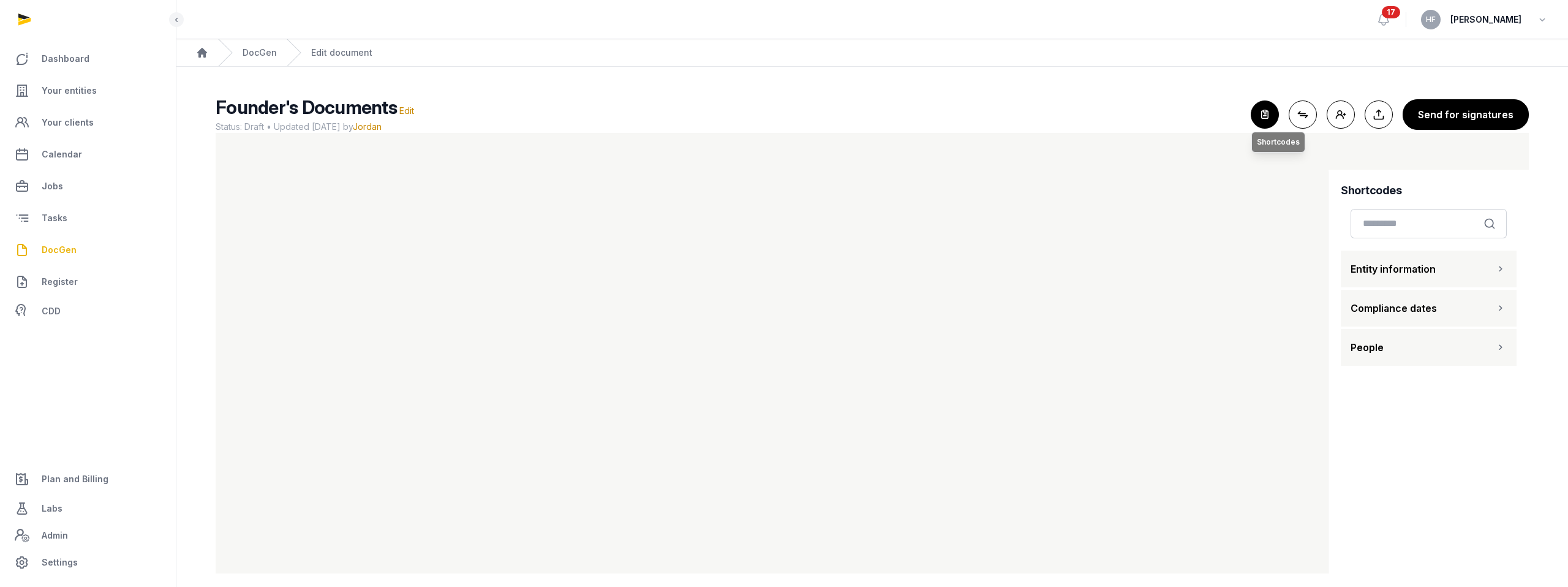
click at [1019, 119] on icon "button" at bounding box center [1265, 115] width 27 height 27
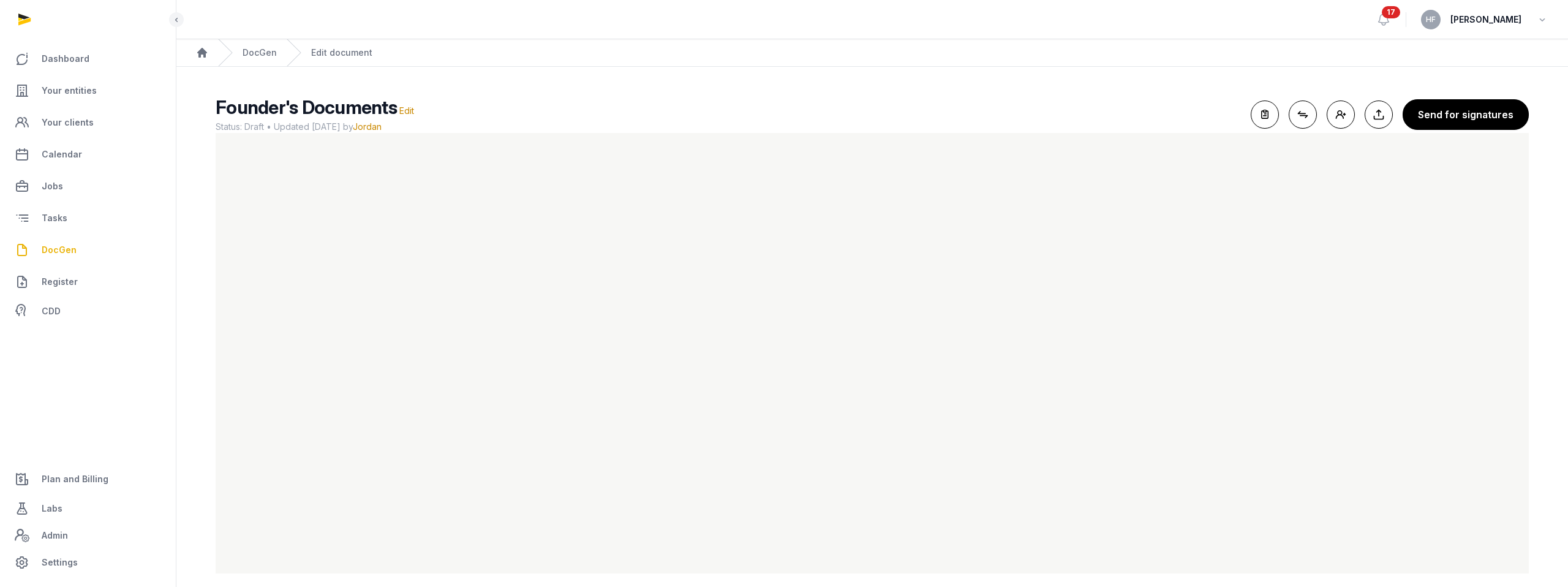
scroll to position [11, 0]
